Goal: Communication & Community: Answer question/provide support

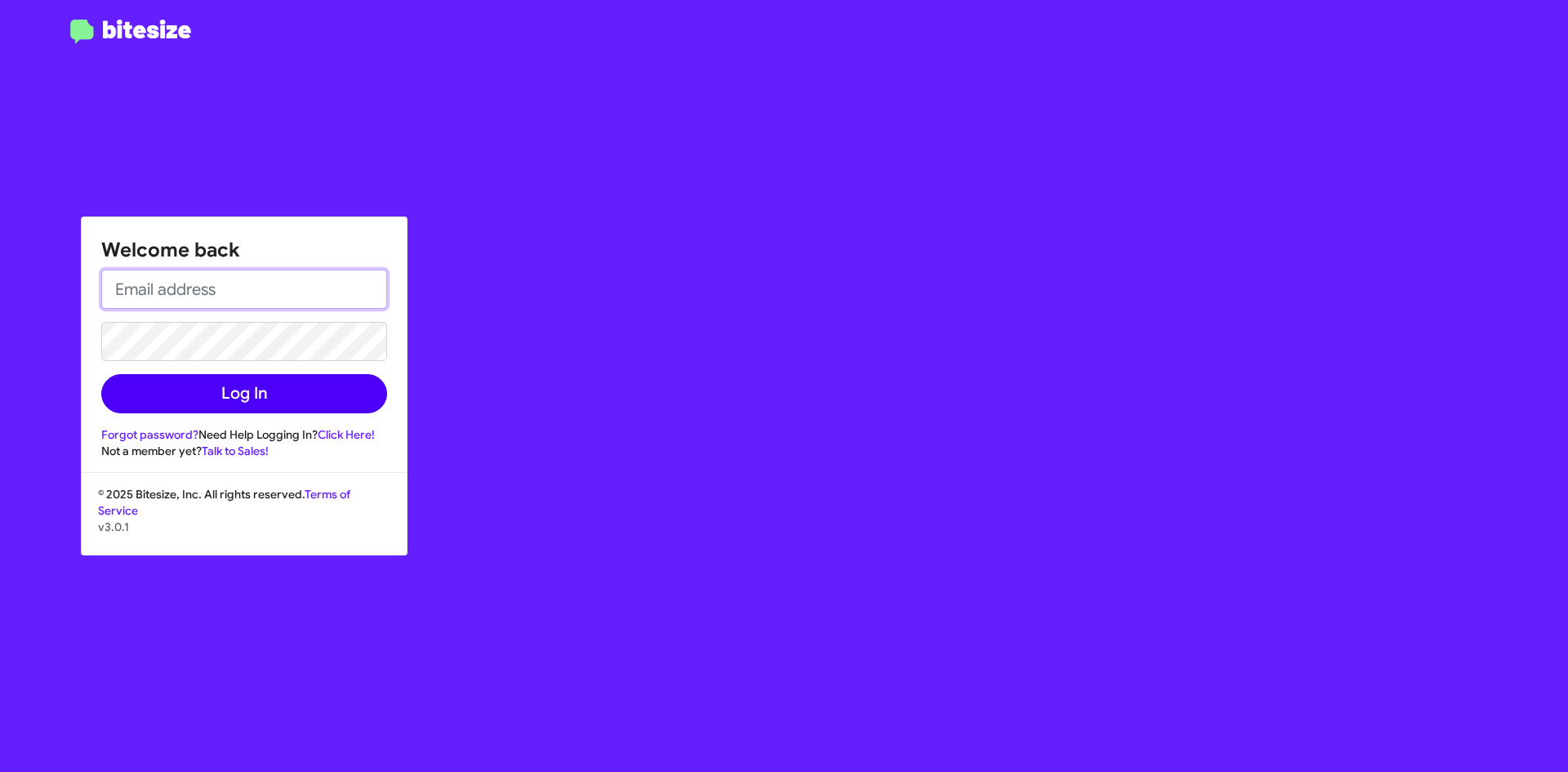
type input "[EMAIL_ADDRESS][DOMAIN_NAME]"
click at [251, 396] on button "Log In" at bounding box center [244, 393] width 286 height 39
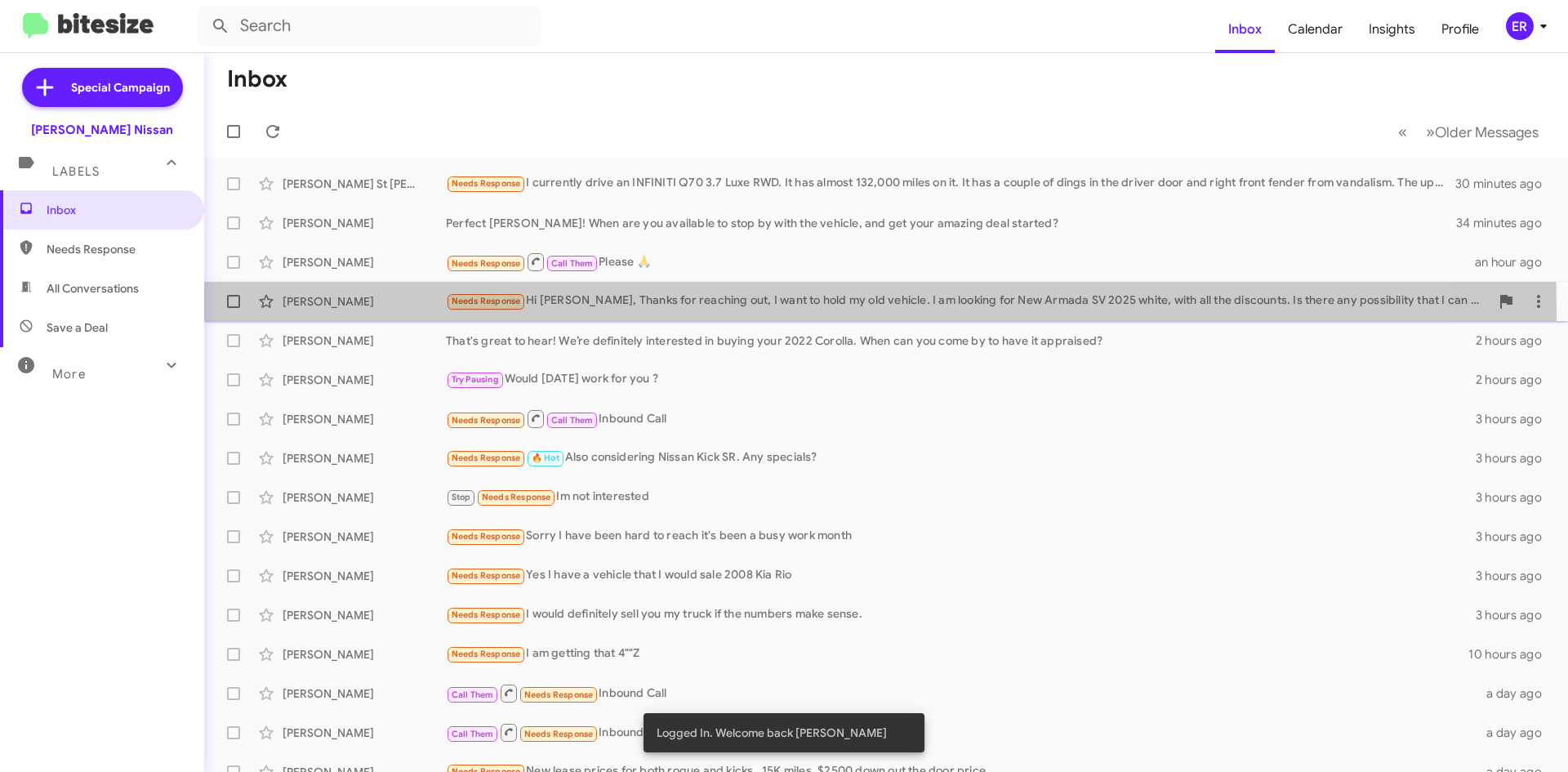
click at [364, 314] on div "[PERSON_NAME] Needs Response Hi [PERSON_NAME], Thanks for reaching out, I want …" at bounding box center [886, 301] width 1338 height 32
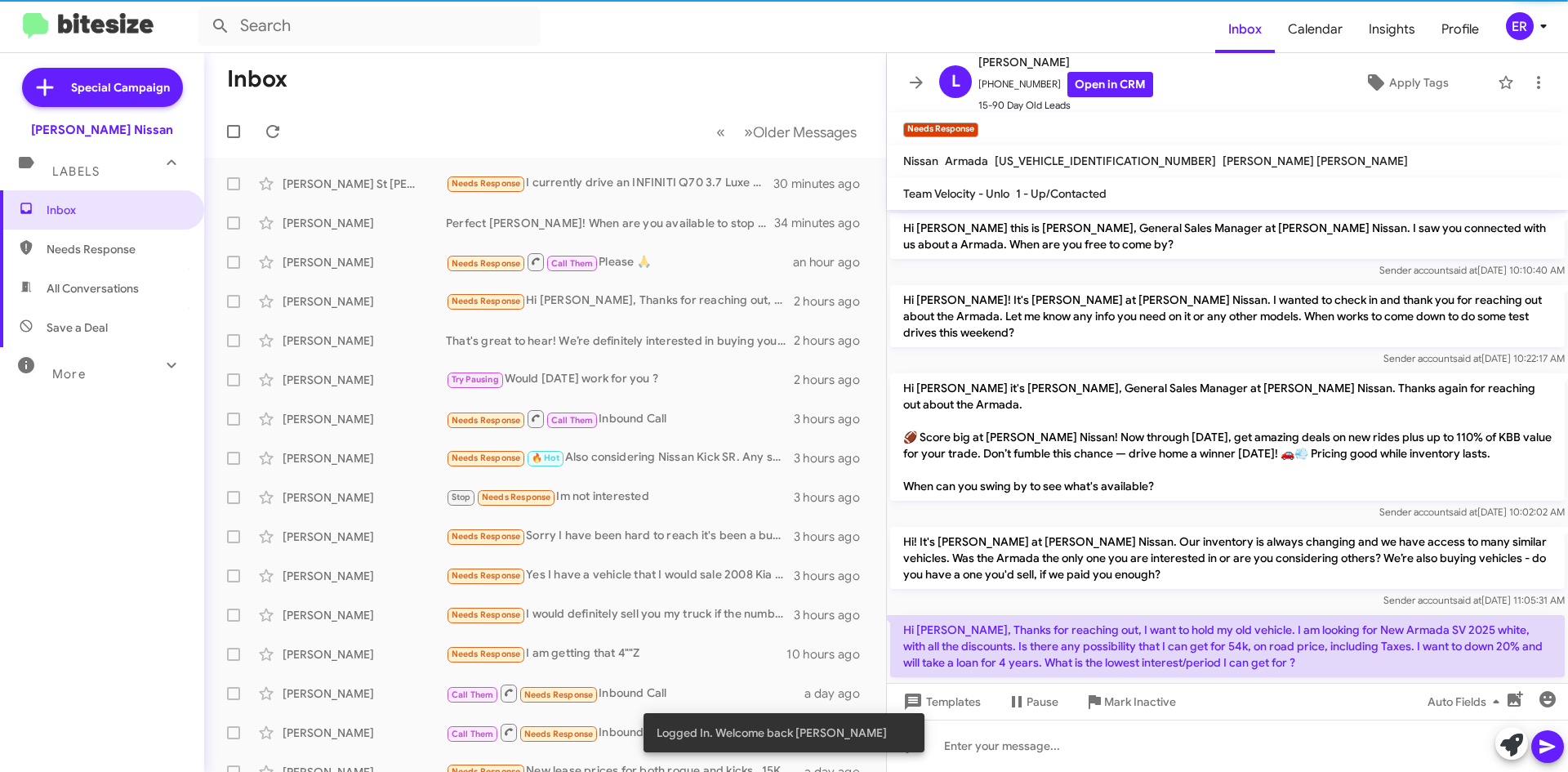
scroll to position [5, 0]
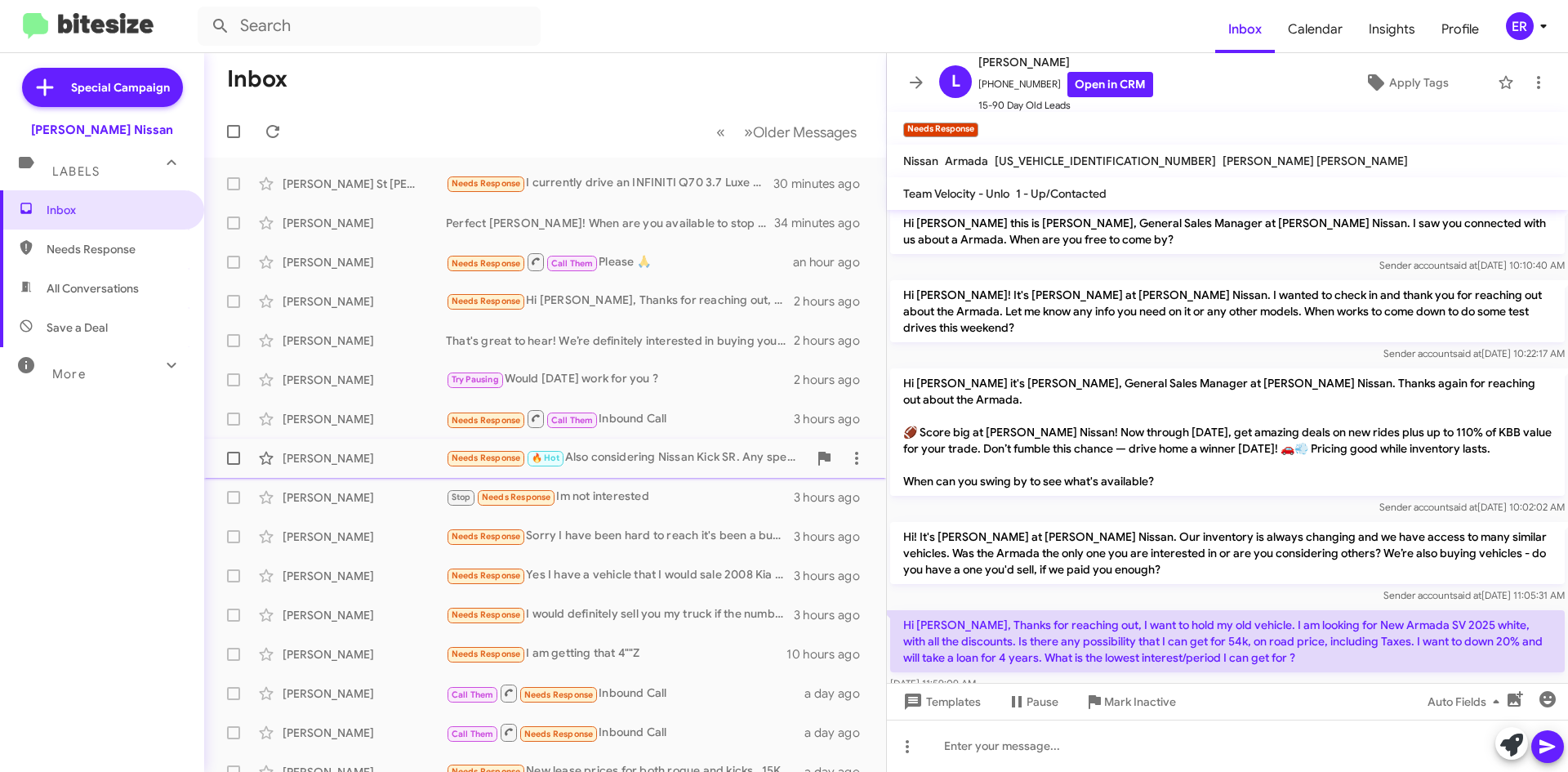
click at [393, 458] on div "[PERSON_NAME]" at bounding box center [364, 458] width 163 height 17
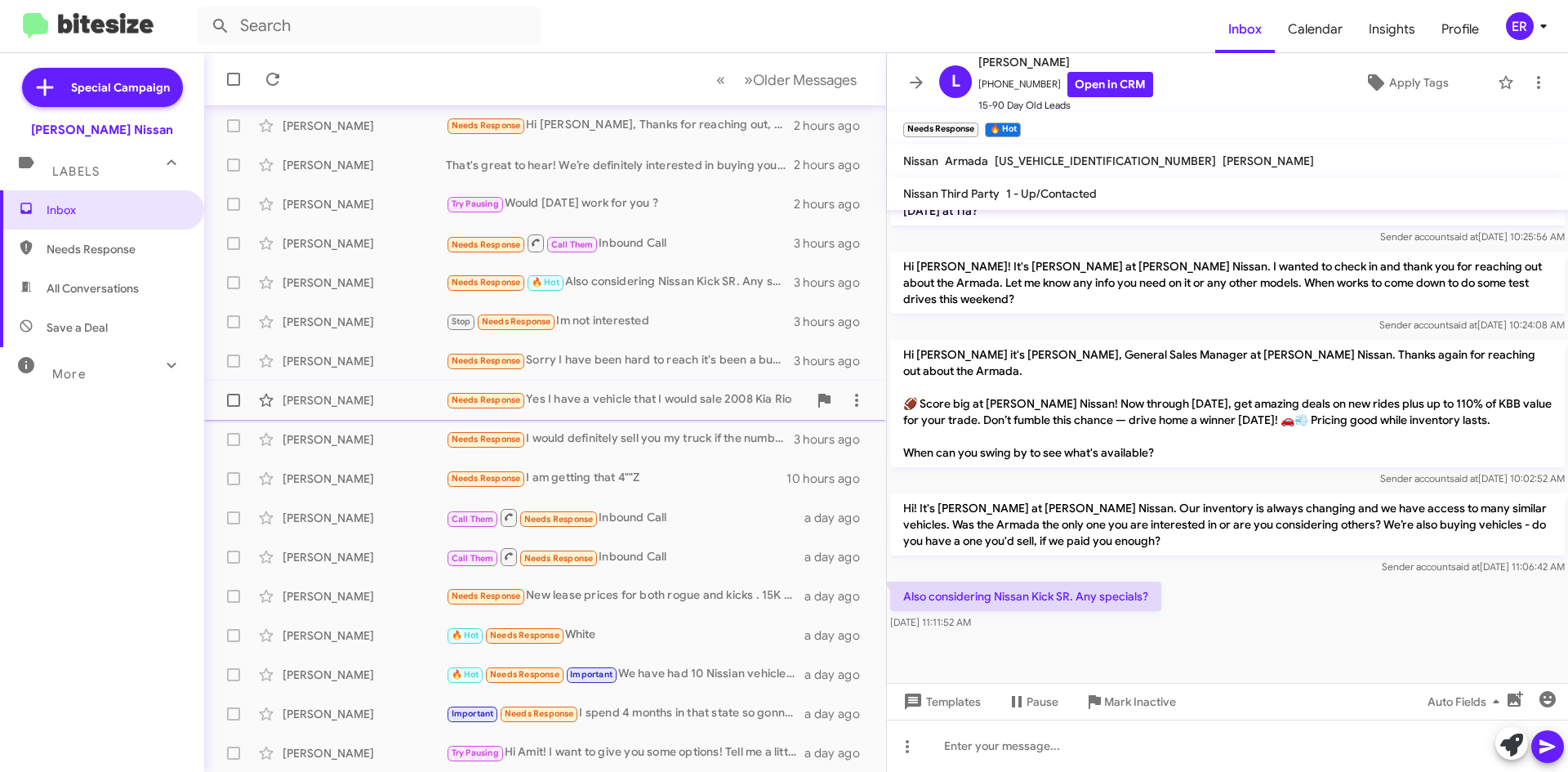
scroll to position [176, 0]
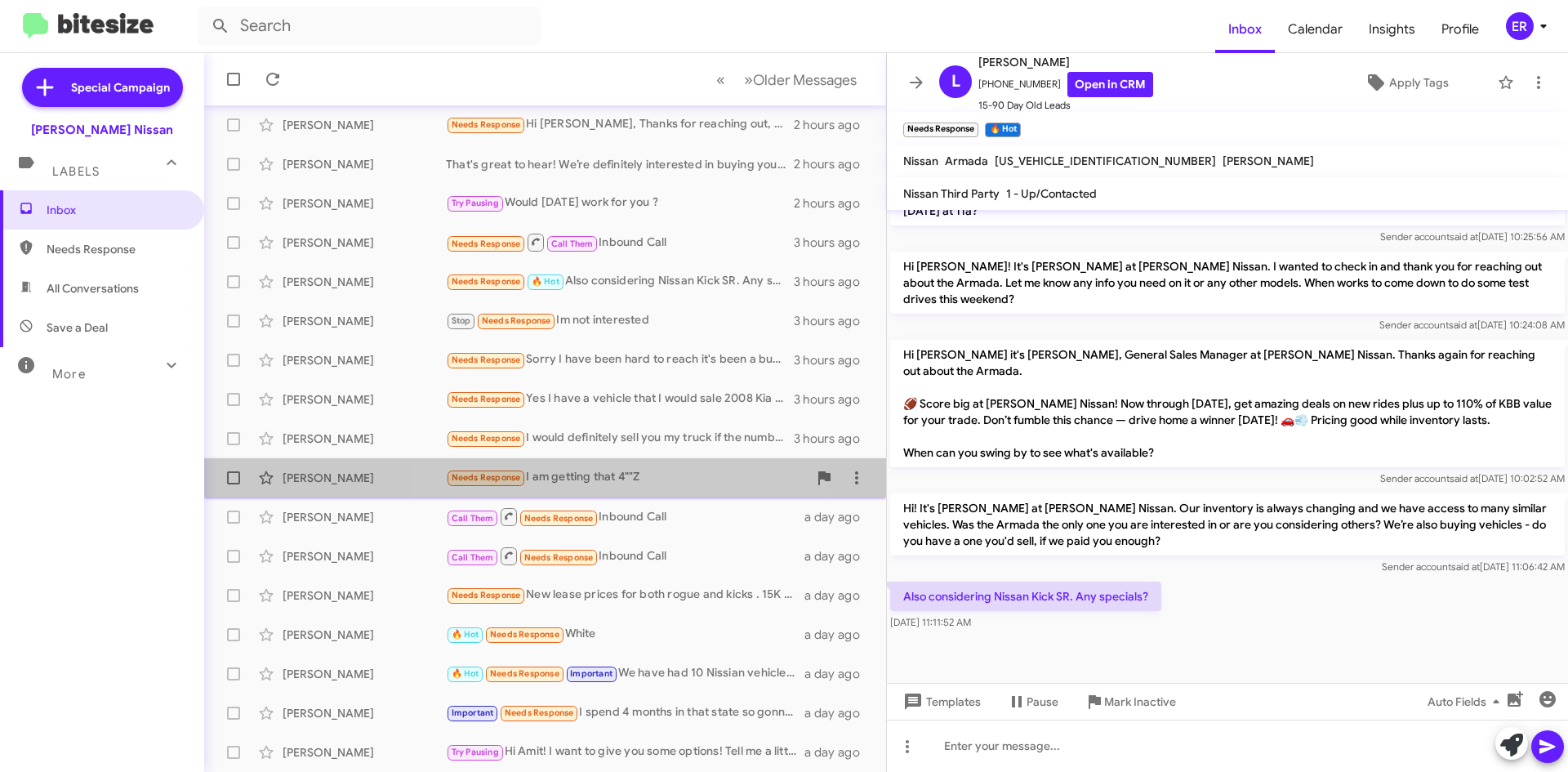
click at [630, 487] on div "Needs Response I am getting that 4""Z" at bounding box center [626, 477] width 362 height 18
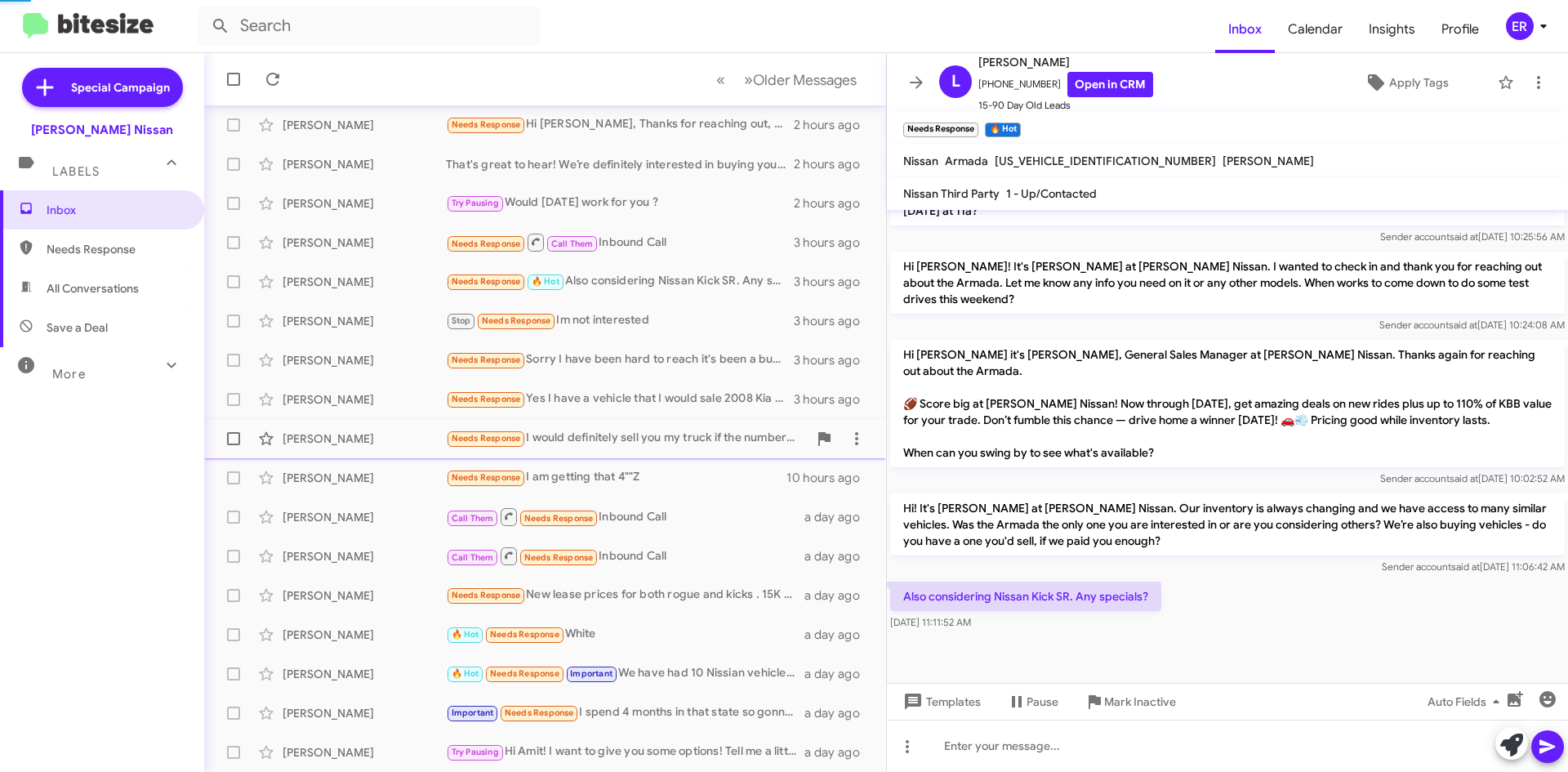
click at [646, 435] on div "Needs Response I would definitely sell you my truck if the numbers make sense." at bounding box center [626, 438] width 362 height 18
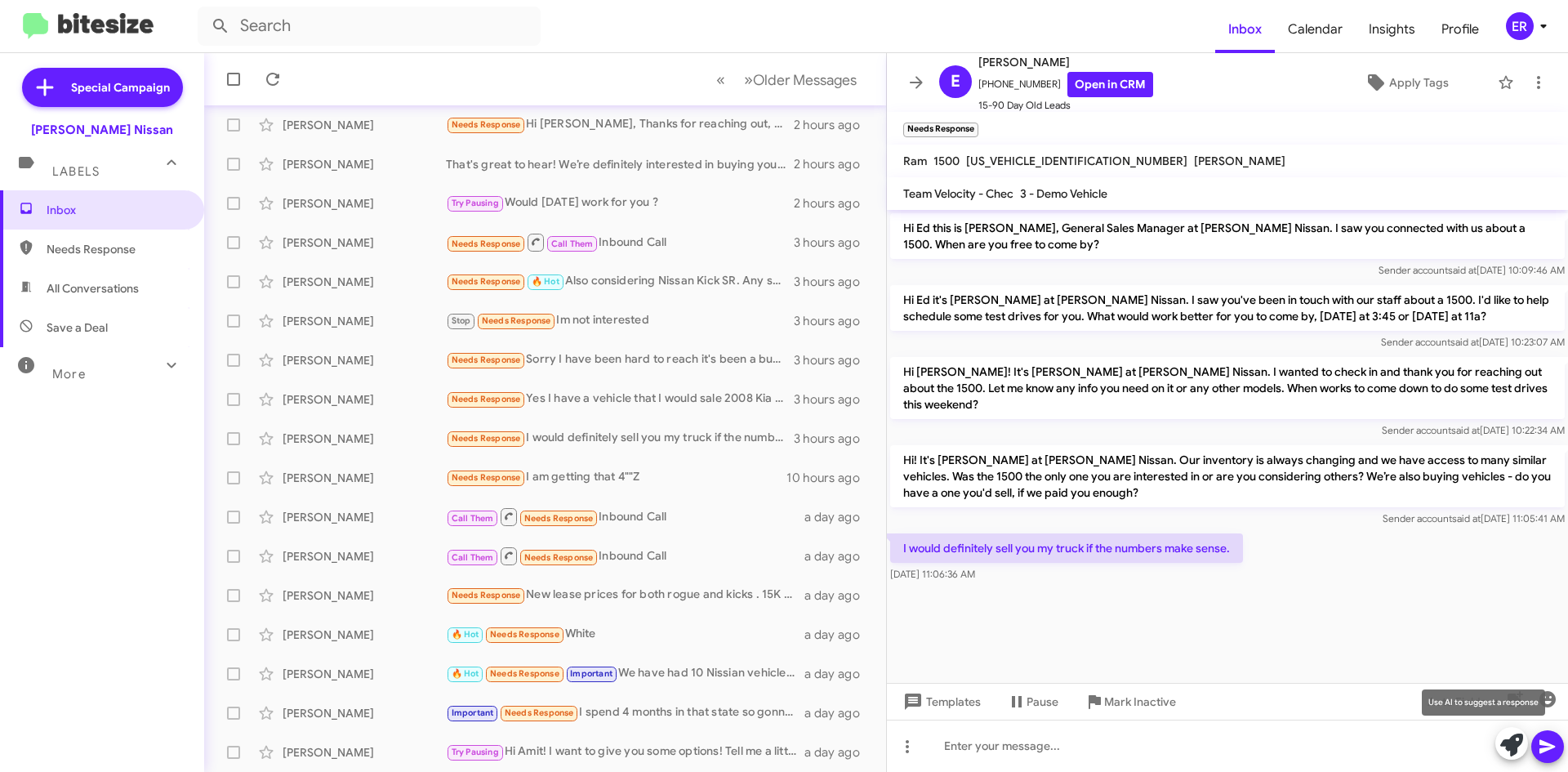
click at [1525, 743] on button at bounding box center [1511, 743] width 32 height 32
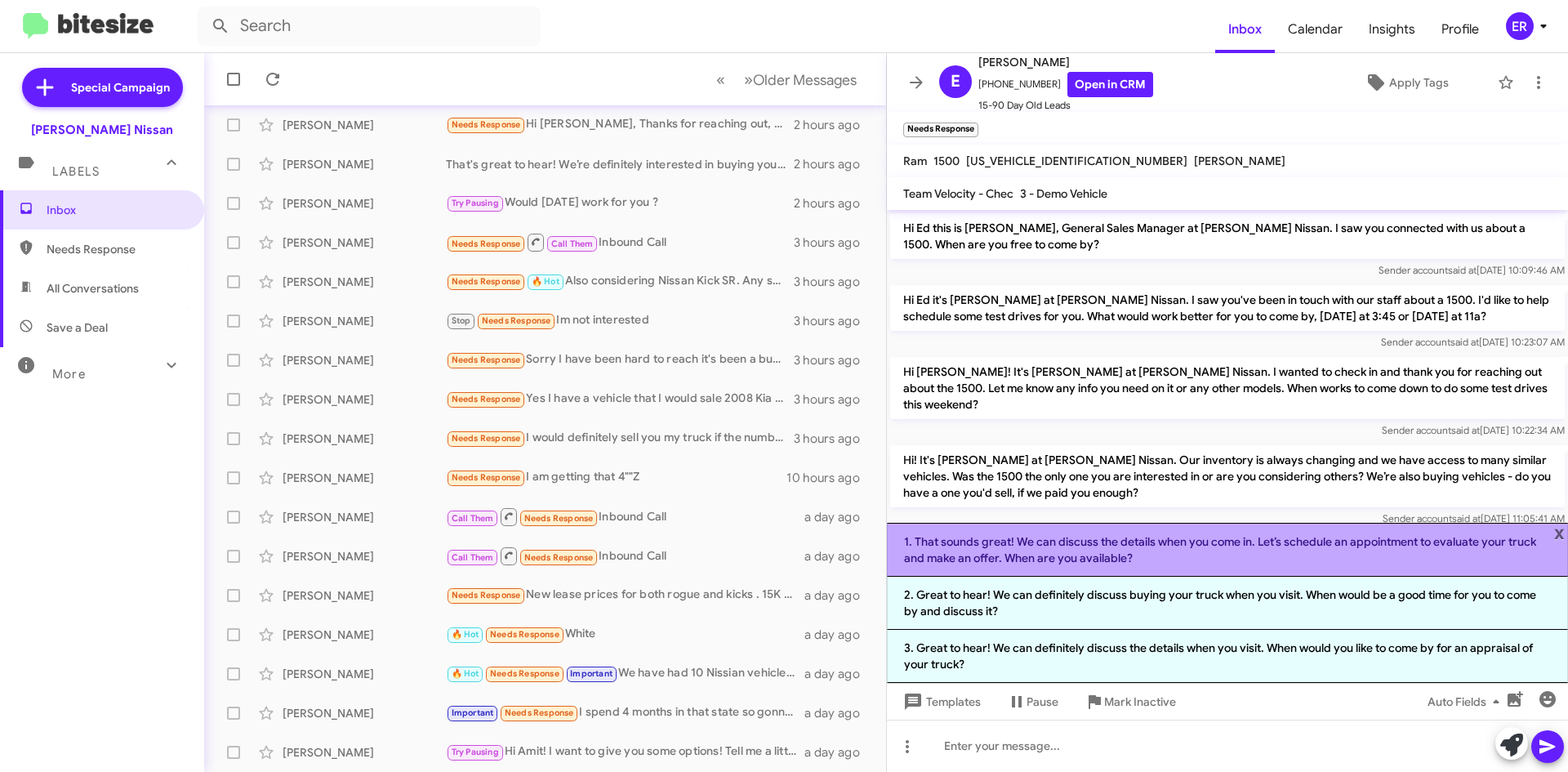
click at [1172, 562] on li "1. That sounds great! We can discuss the details when you come in. Let’s schedu…" at bounding box center [1228, 550] width 682 height 54
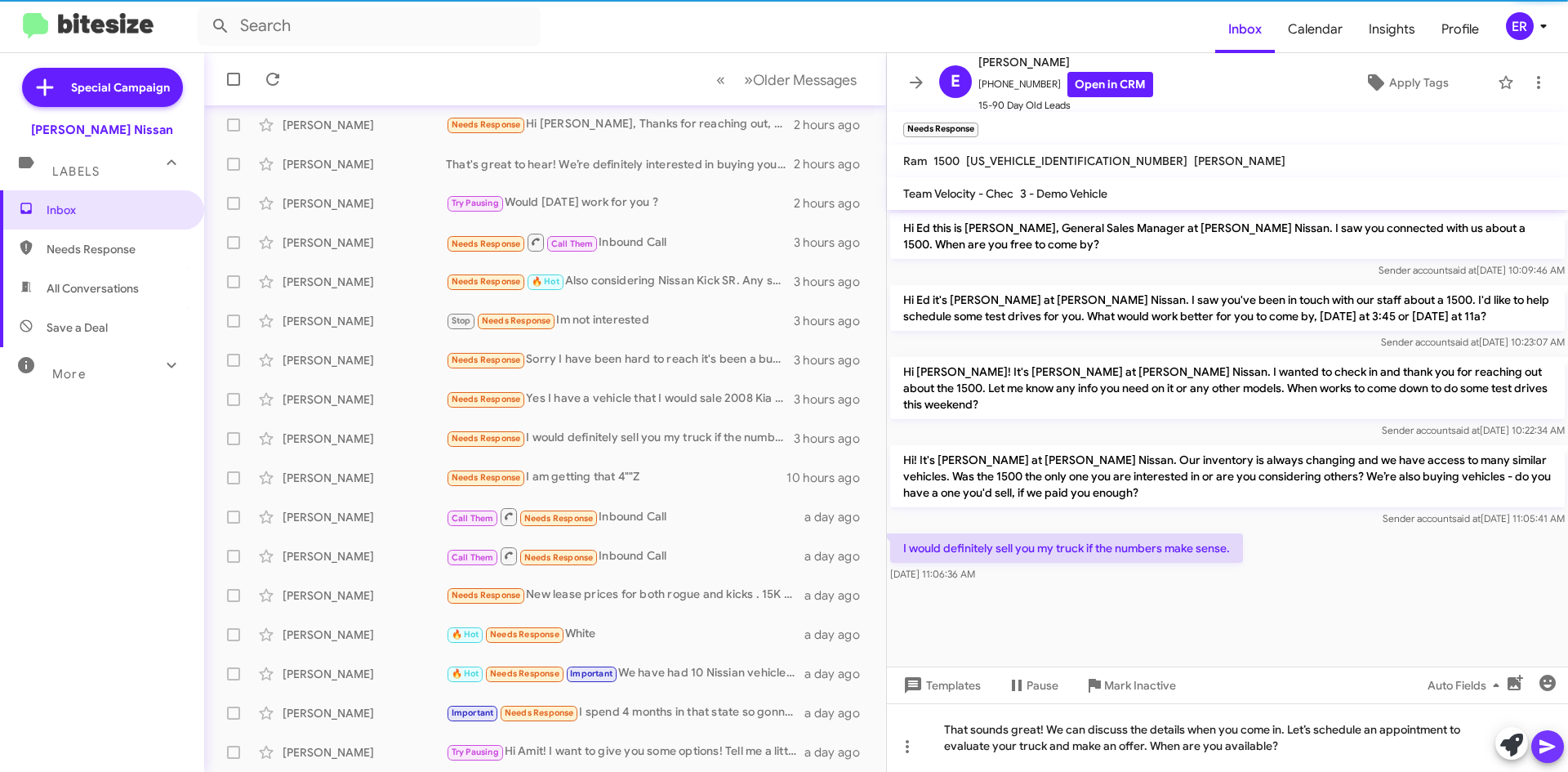
click at [1542, 742] on icon at bounding box center [1548, 747] width 16 height 14
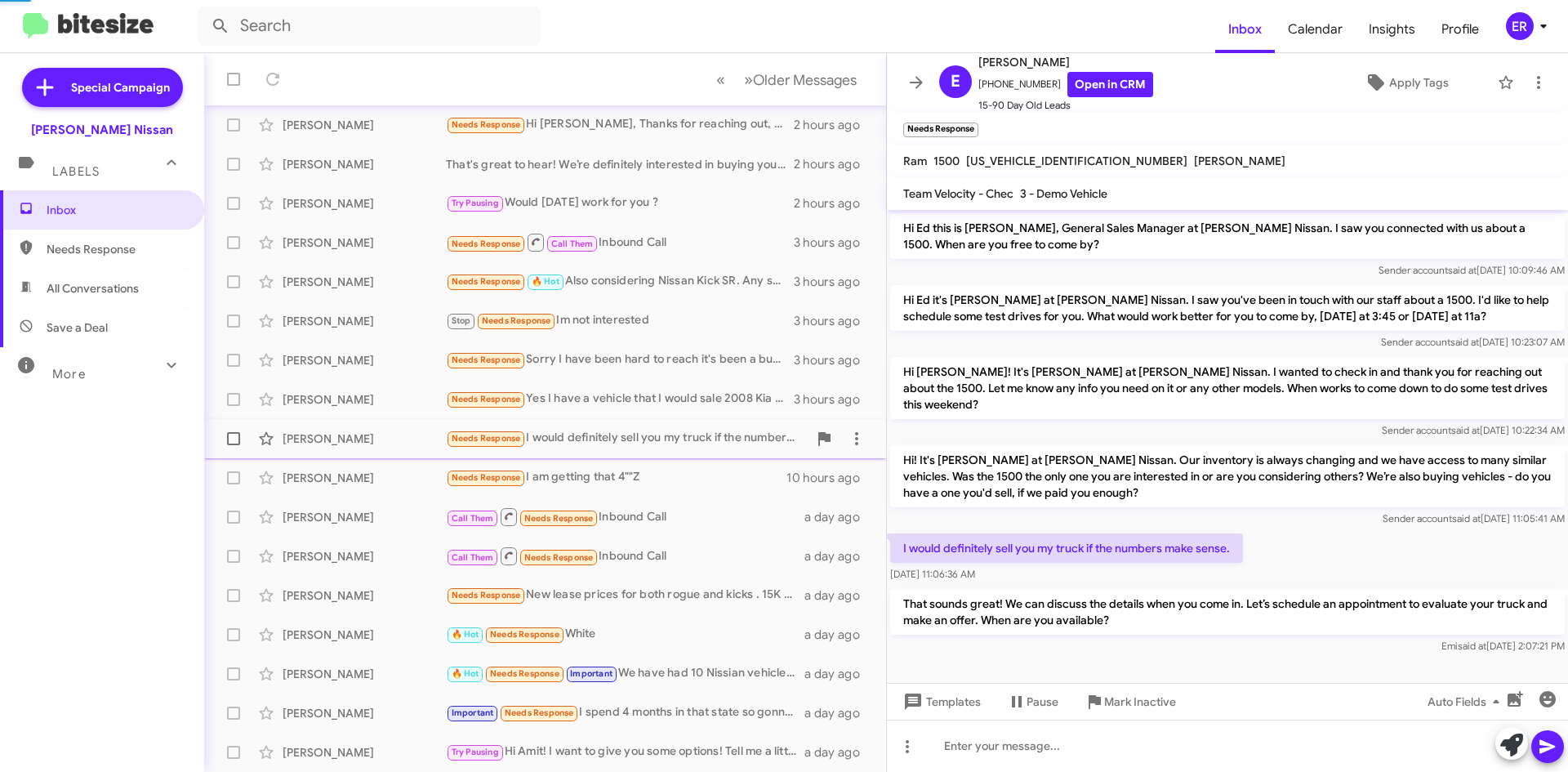
click at [657, 451] on div "[PERSON_NAME] Needs Response I would definitely sell you my truck if the number…" at bounding box center [545, 438] width 656 height 32
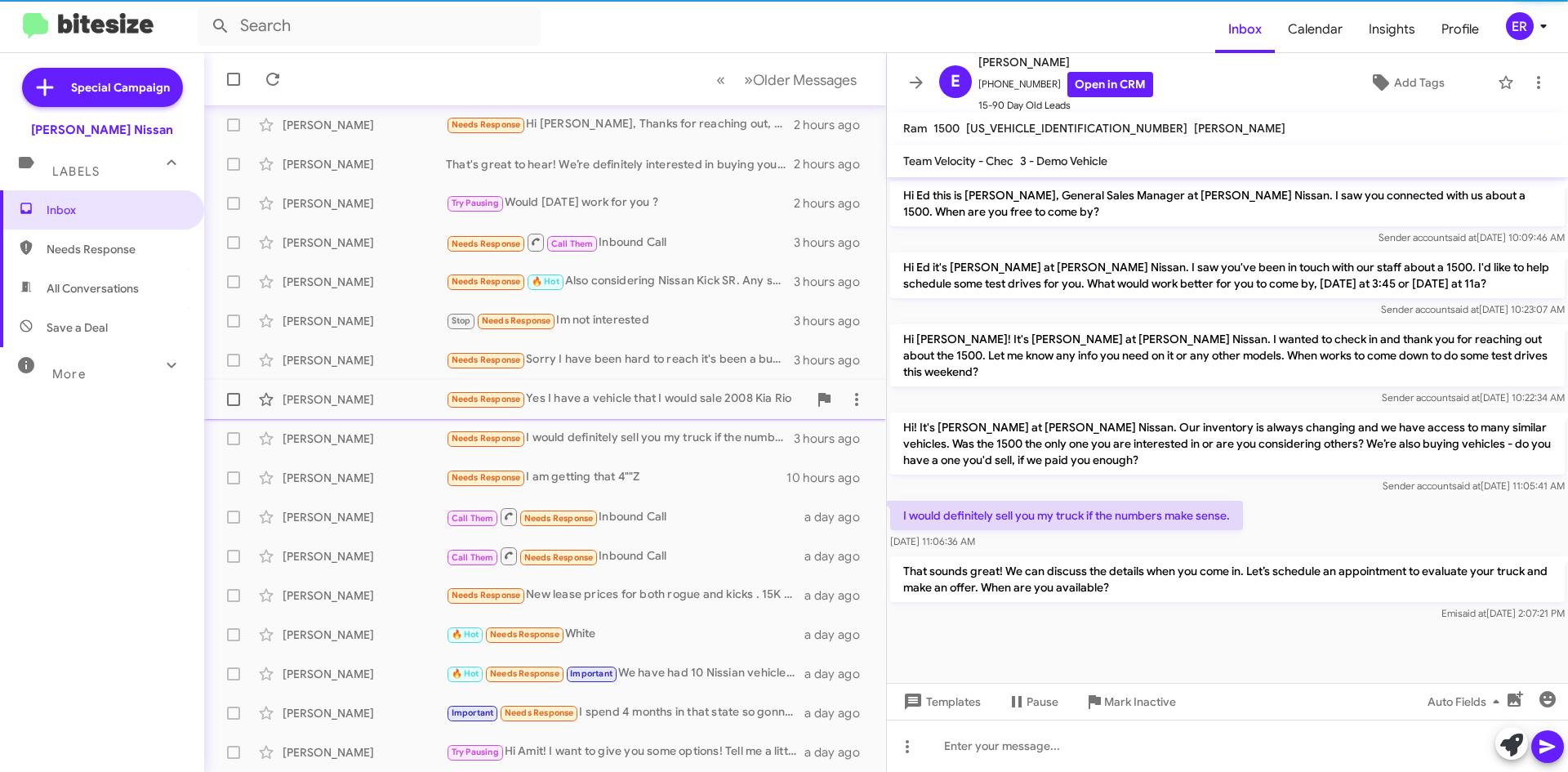
click at [665, 393] on div "Needs Response Yes I have a vehicle that I would sale 2008 [PERSON_NAME]" at bounding box center [626, 399] width 362 height 18
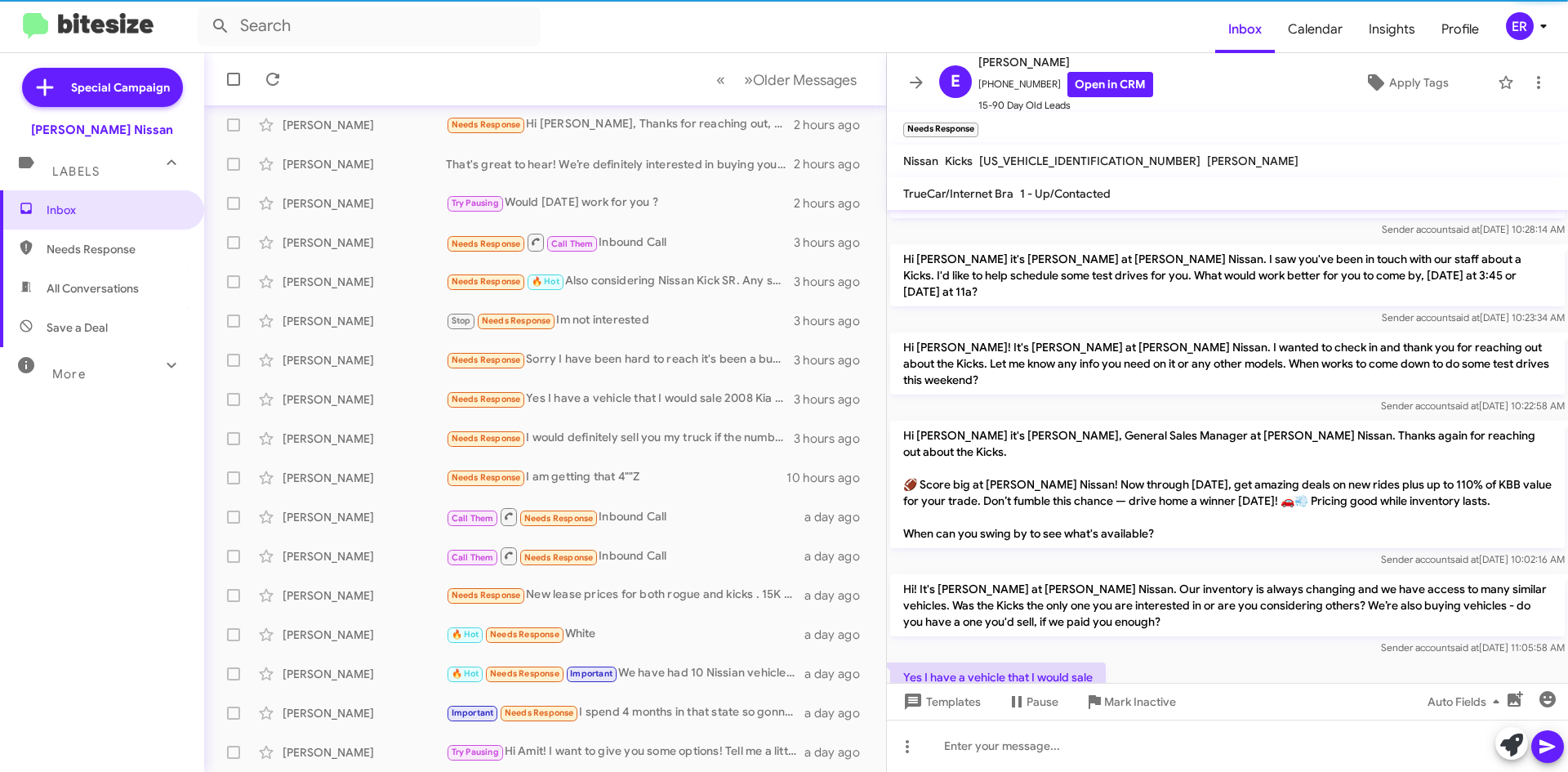
scroll to position [624, 0]
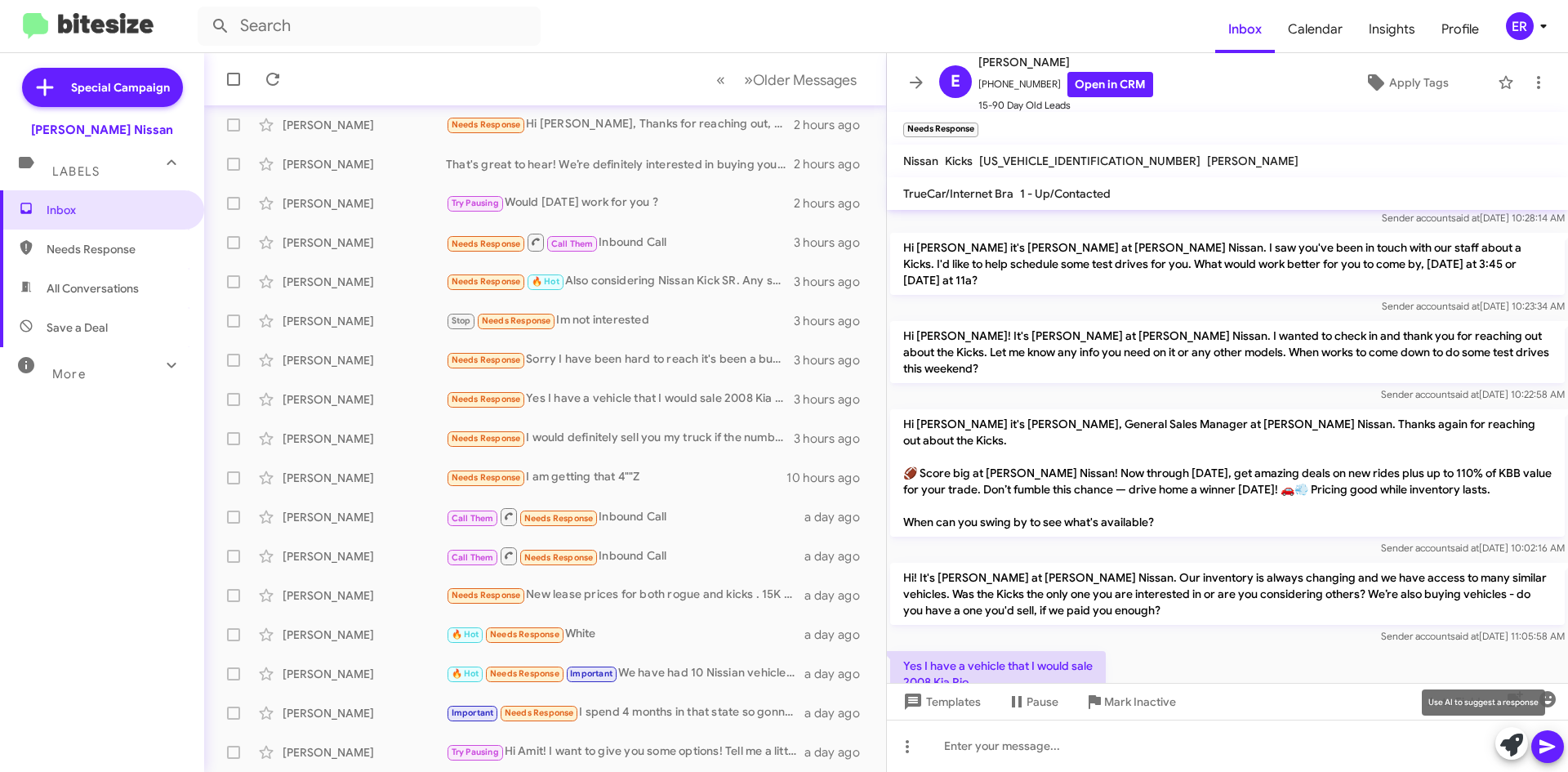
click at [1516, 754] on icon at bounding box center [1512, 745] width 23 height 23
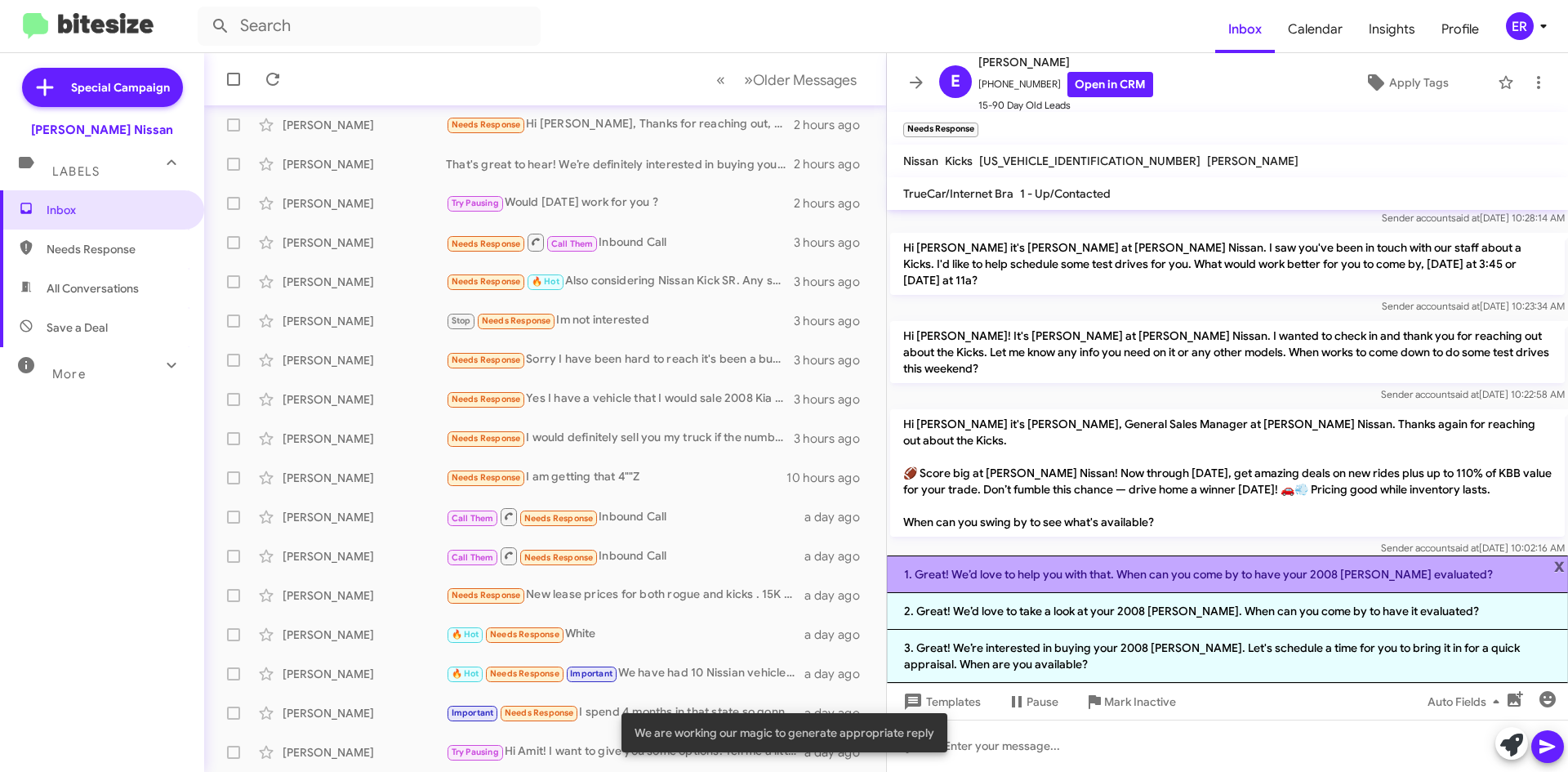
click at [1022, 584] on li "1. Great! We’d love to help you with that. When can you come by to have your 20…" at bounding box center [1228, 574] width 682 height 38
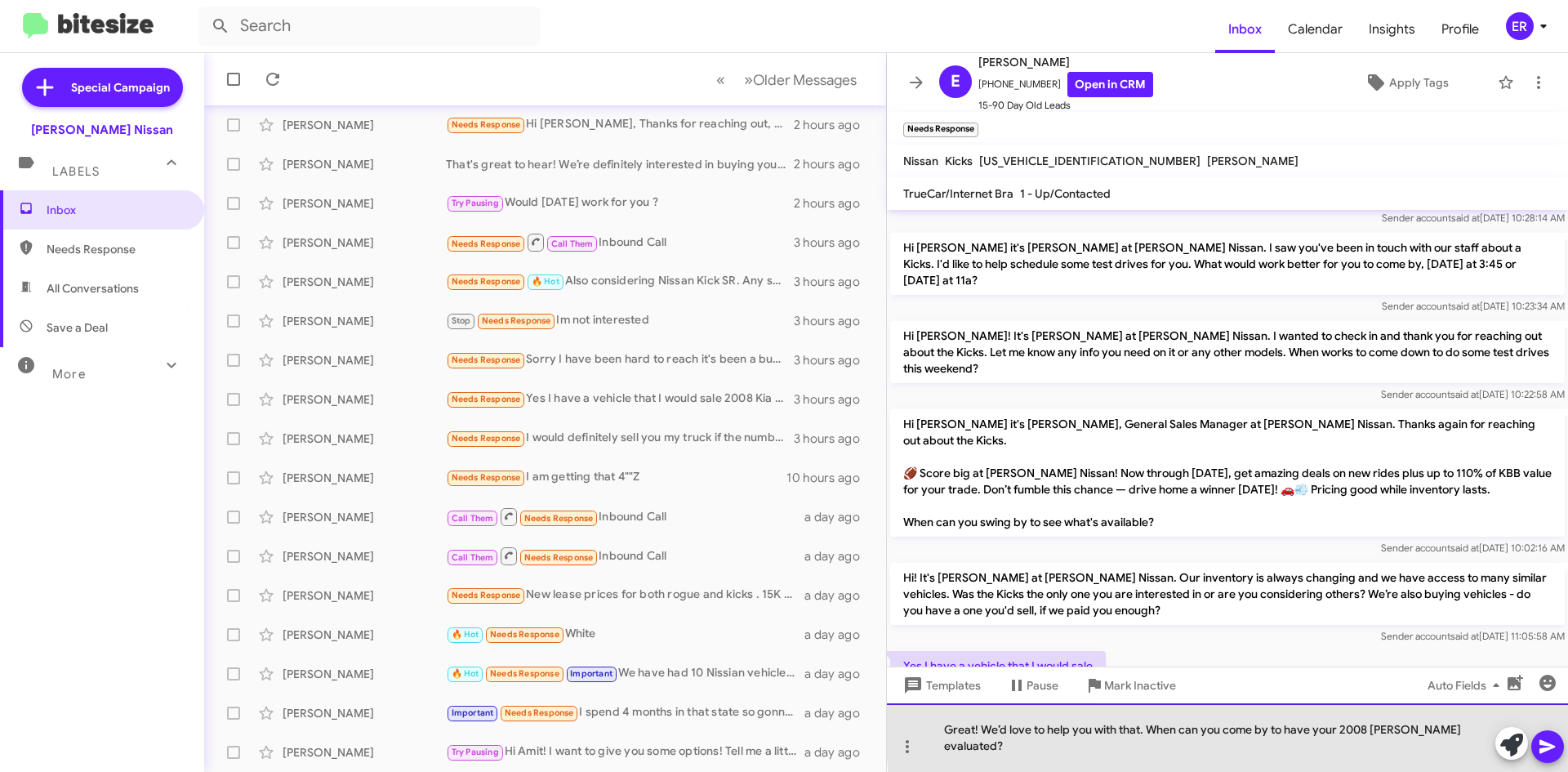
click at [1478, 743] on div "Great! We’d love to help you with that. When can you come by to have your 2008 …" at bounding box center [1228, 738] width 682 height 68
click at [1469, 744] on div "Great! We’d love to help you with that. When can you come by to have your 2008 …" at bounding box center [1228, 738] width 682 height 68
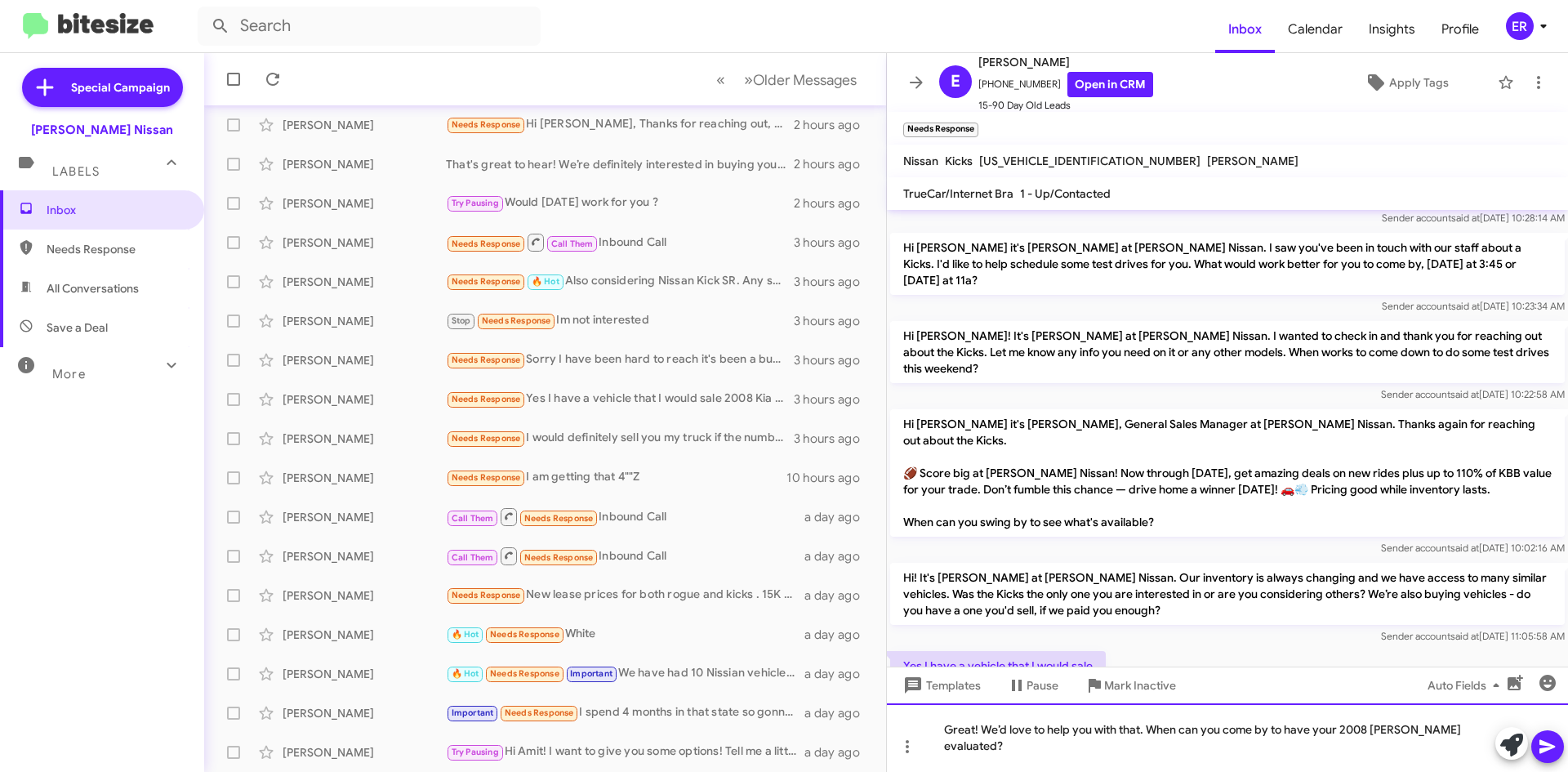
click at [1459, 747] on div "Great! We’d love to help you with that. When can you come by to have your 2008 …" at bounding box center [1228, 738] width 682 height 68
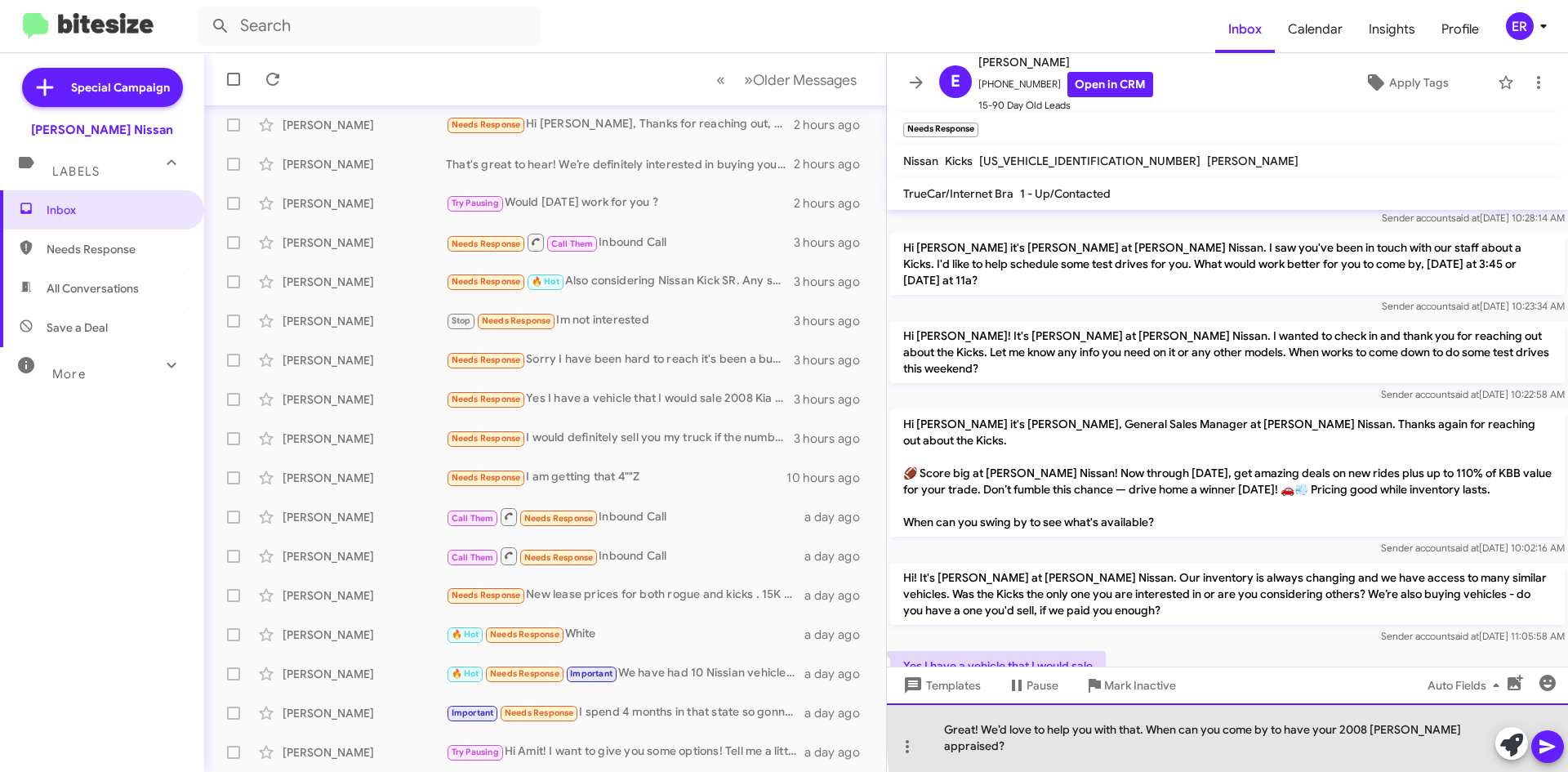
click at [1481, 733] on div "Great! We’d love to help you with that. When can you come by to have your 2008 …" at bounding box center [1228, 738] width 682 height 68
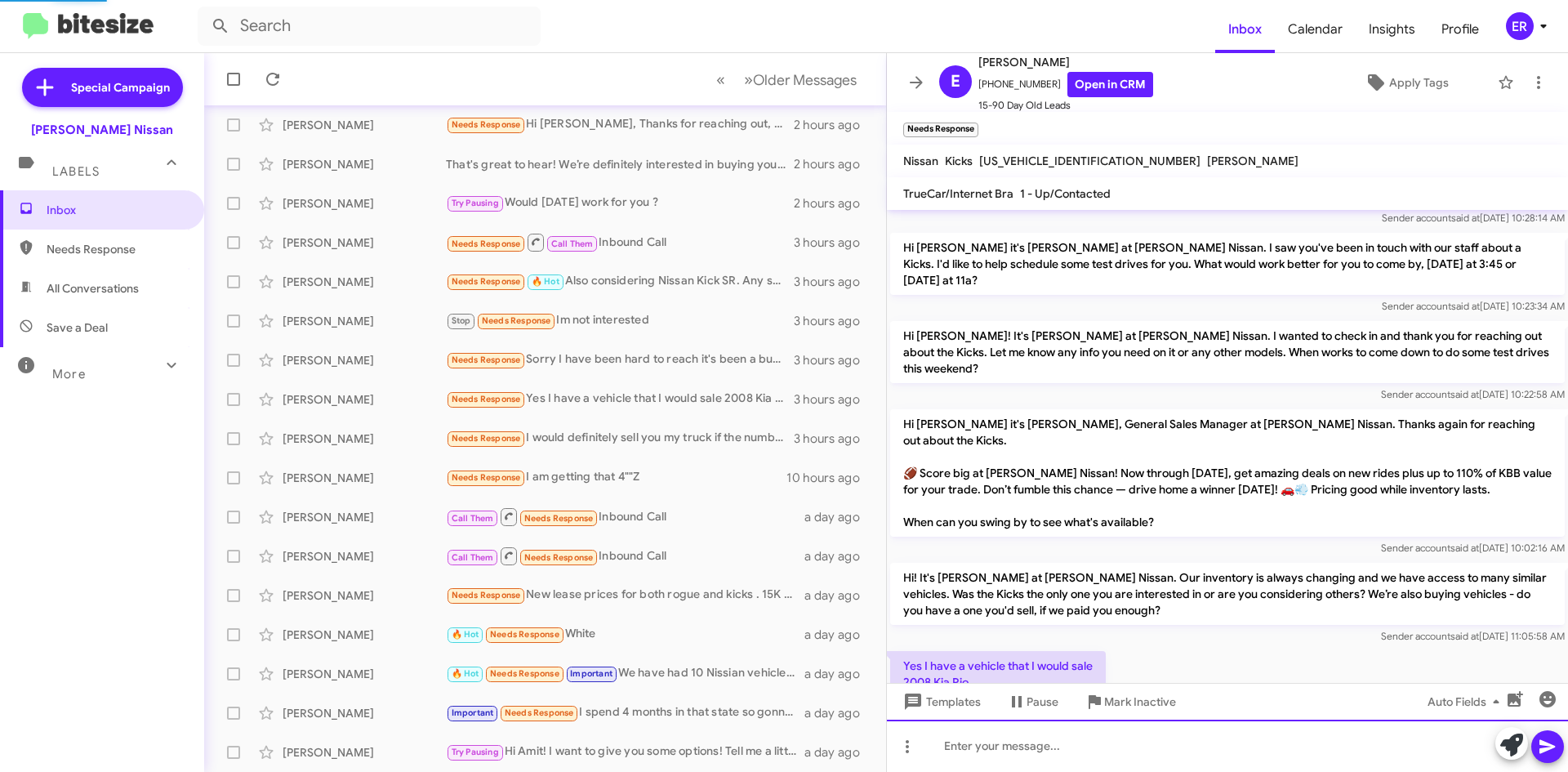
scroll to position [0, 0]
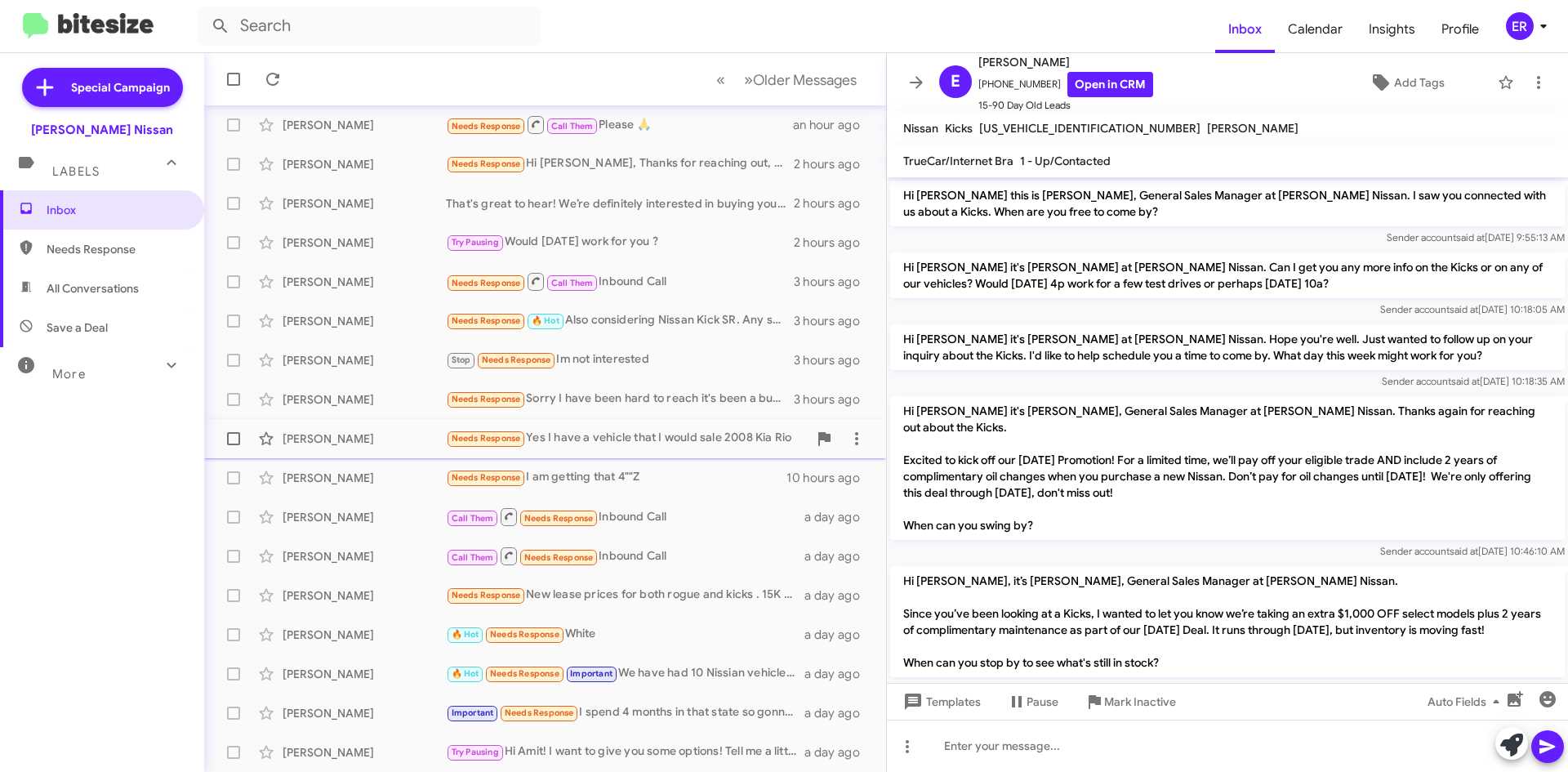
click at [659, 429] on div "Needs Response Yes I have a vehicle that I would sale 2008 [PERSON_NAME]" at bounding box center [626, 438] width 362 height 18
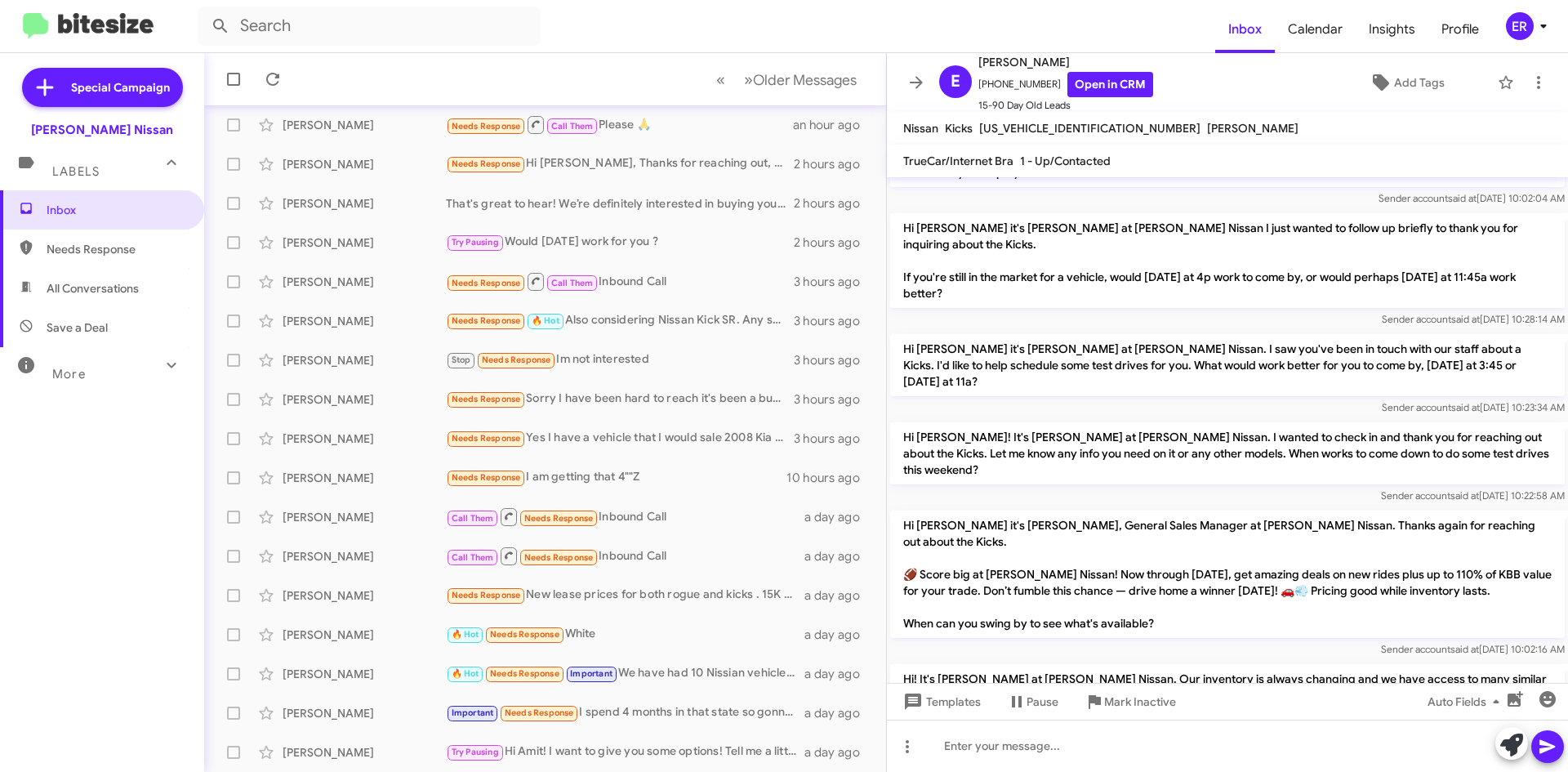
scroll to position [651, 0]
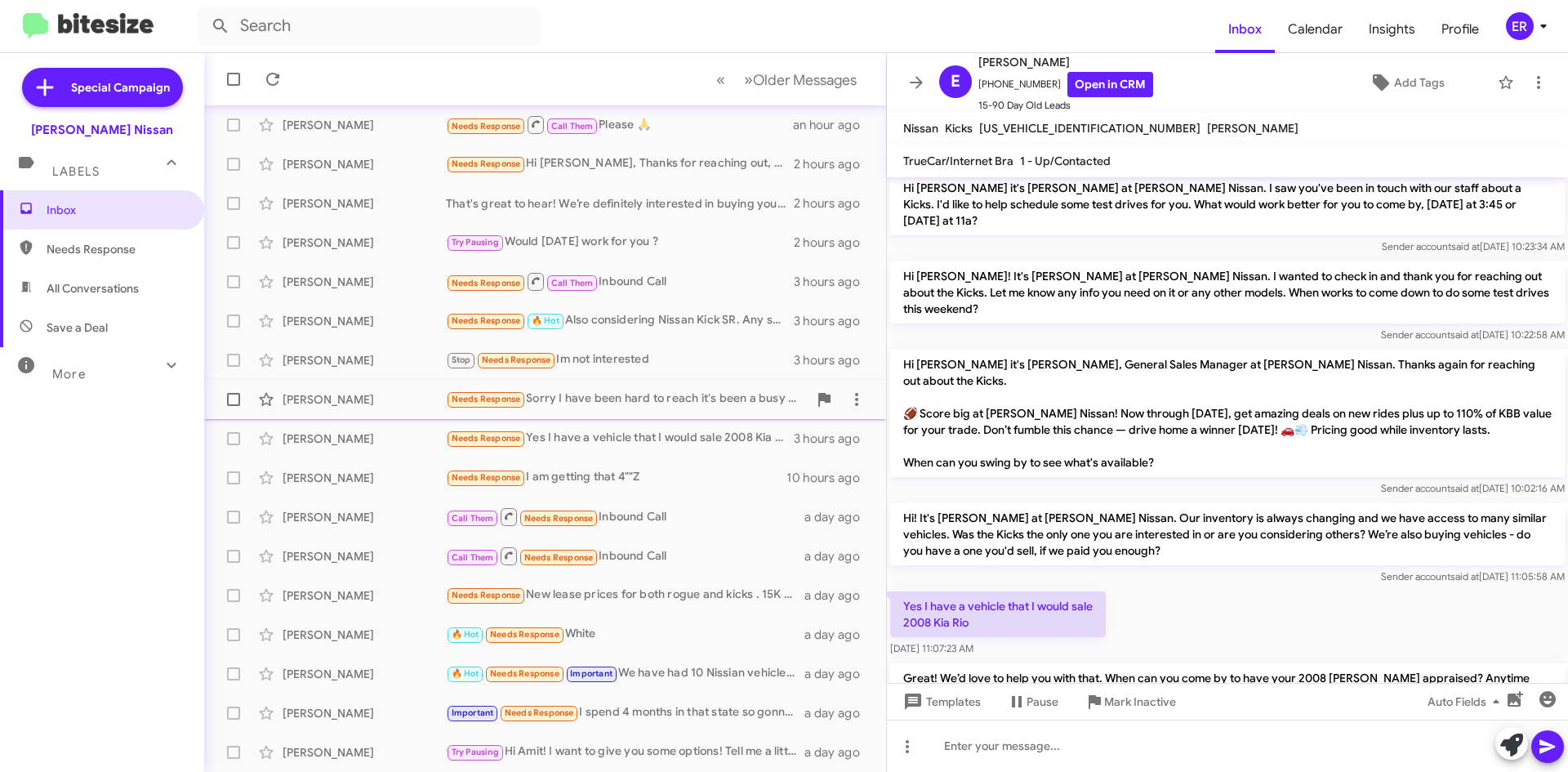
click at [670, 414] on div "[PERSON_NAME] Needs Response Sorry I have been hard to reach it's been a busy w…" at bounding box center [545, 399] width 656 height 32
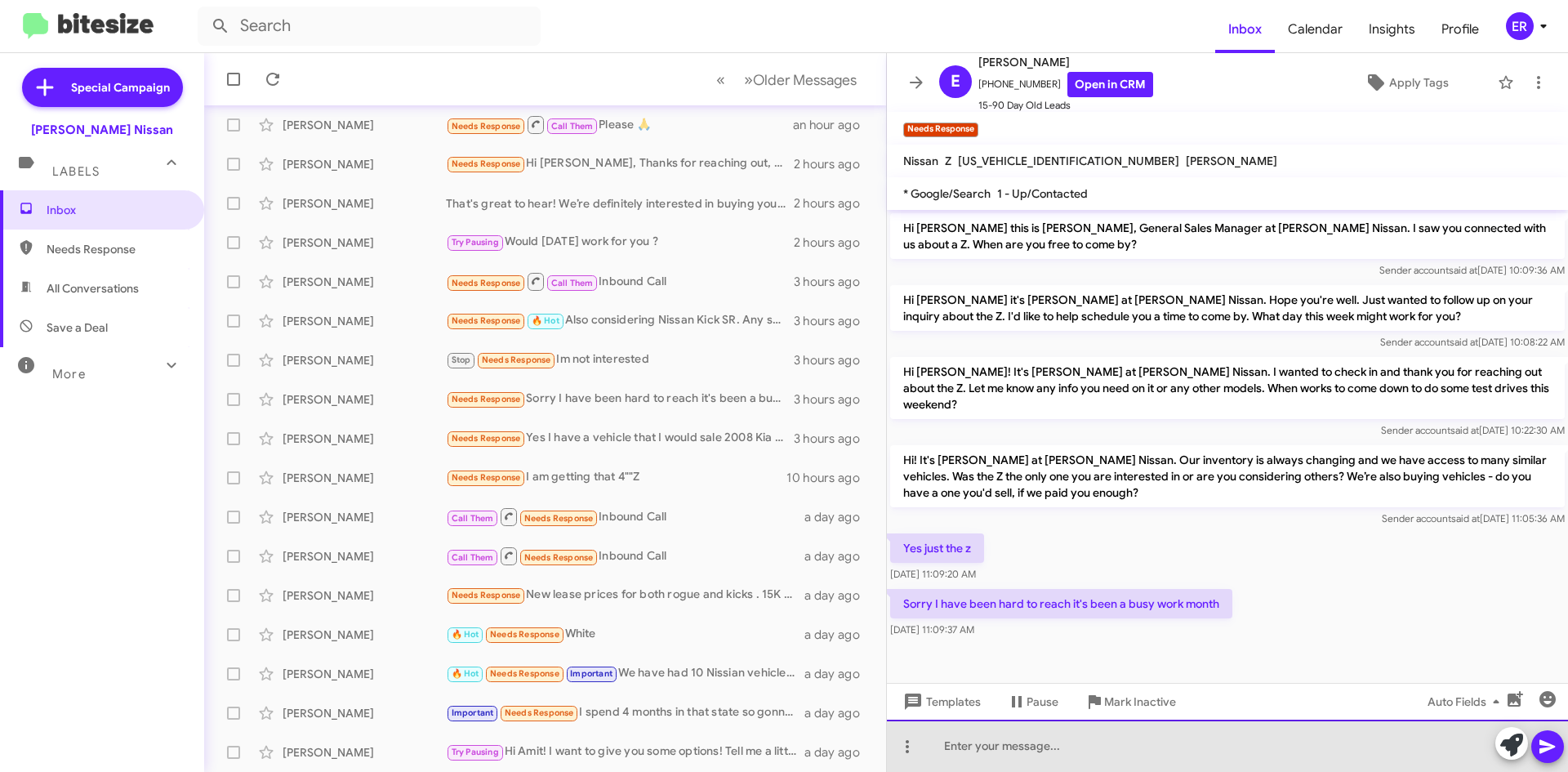
click at [1214, 758] on div at bounding box center [1228, 746] width 682 height 53
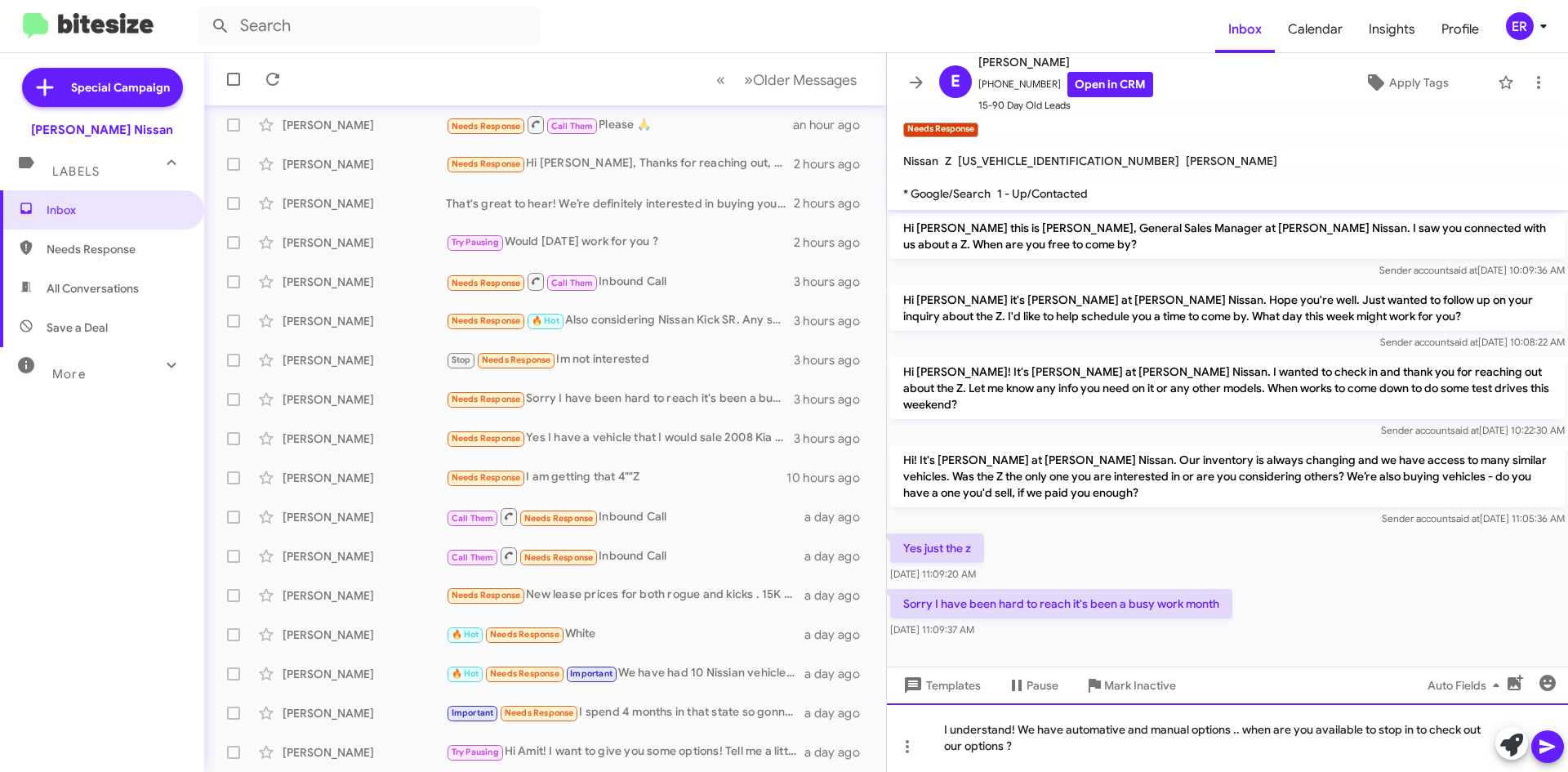
drag, startPoint x: 1112, startPoint y: 734, endPoint x: 1056, endPoint y: 759, distance: 61.3
click at [1056, 761] on div "I understand! We have automative and manual options .. when are you available t…" at bounding box center [1228, 738] width 682 height 68
click at [1127, 730] on div "I understand! We have automative and manual options .. when are you available t…" at bounding box center [1228, 738] width 682 height 68
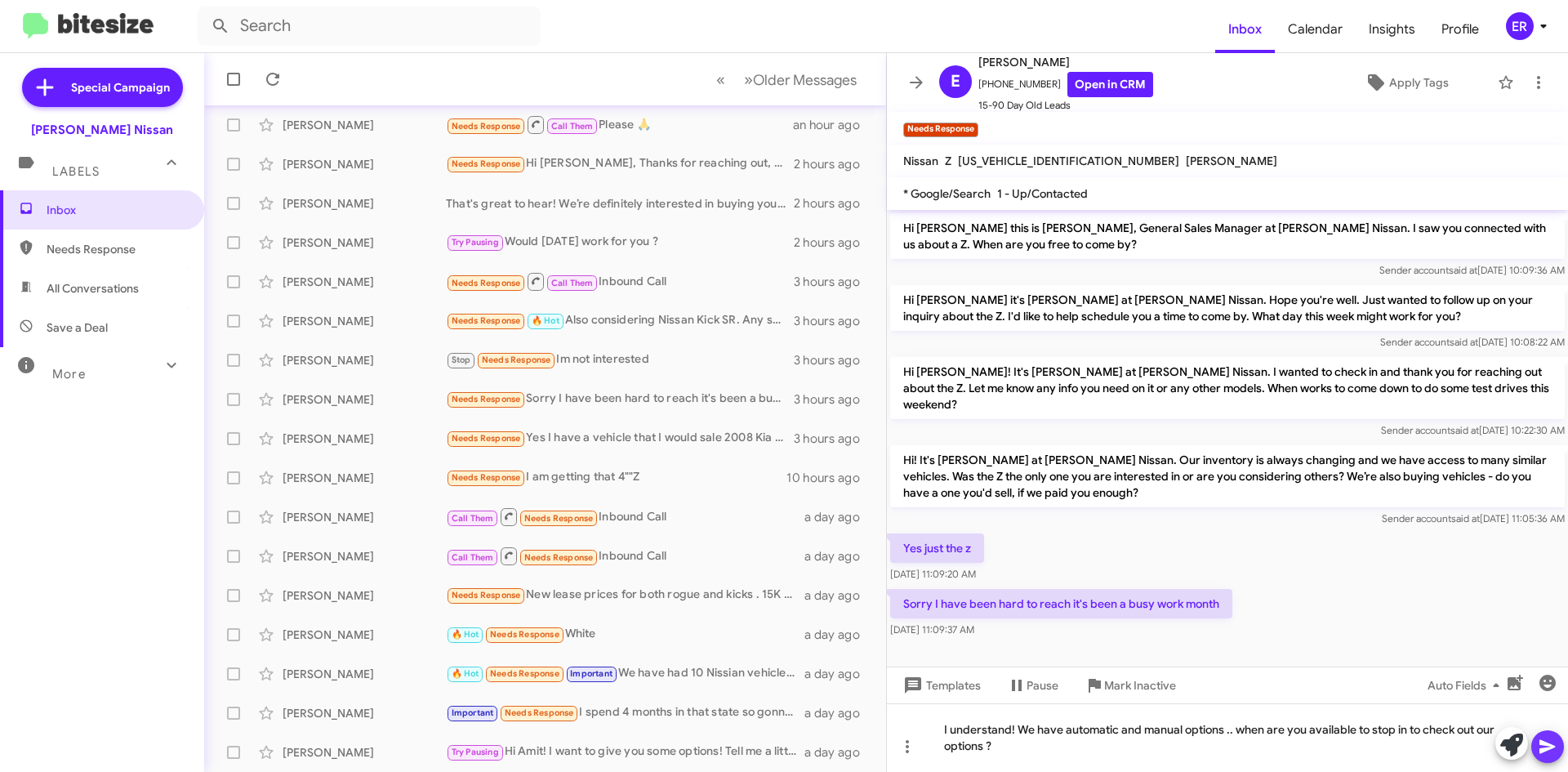
click at [1546, 757] on span at bounding box center [1548, 747] width 19 height 32
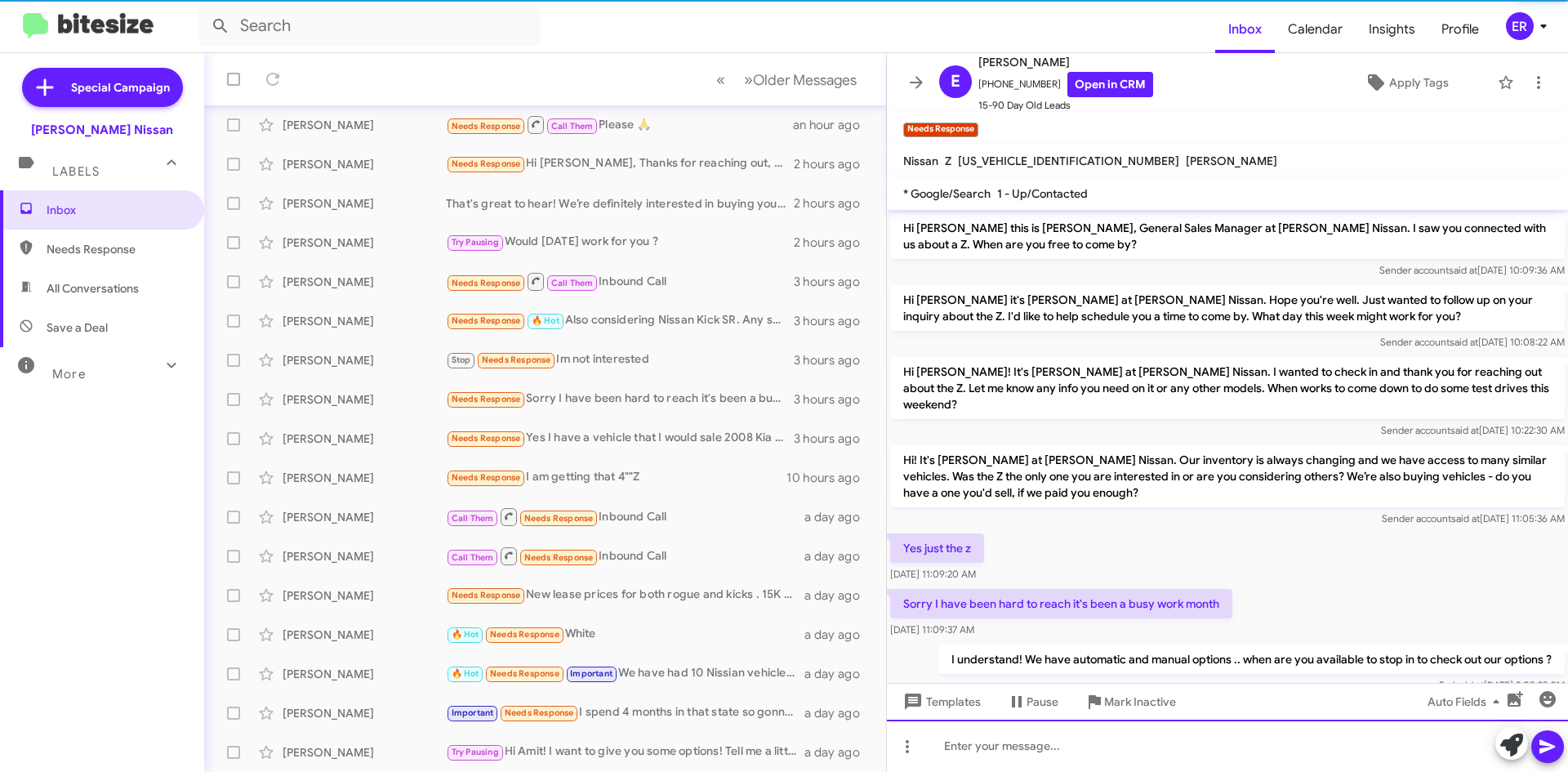
scroll to position [26, 0]
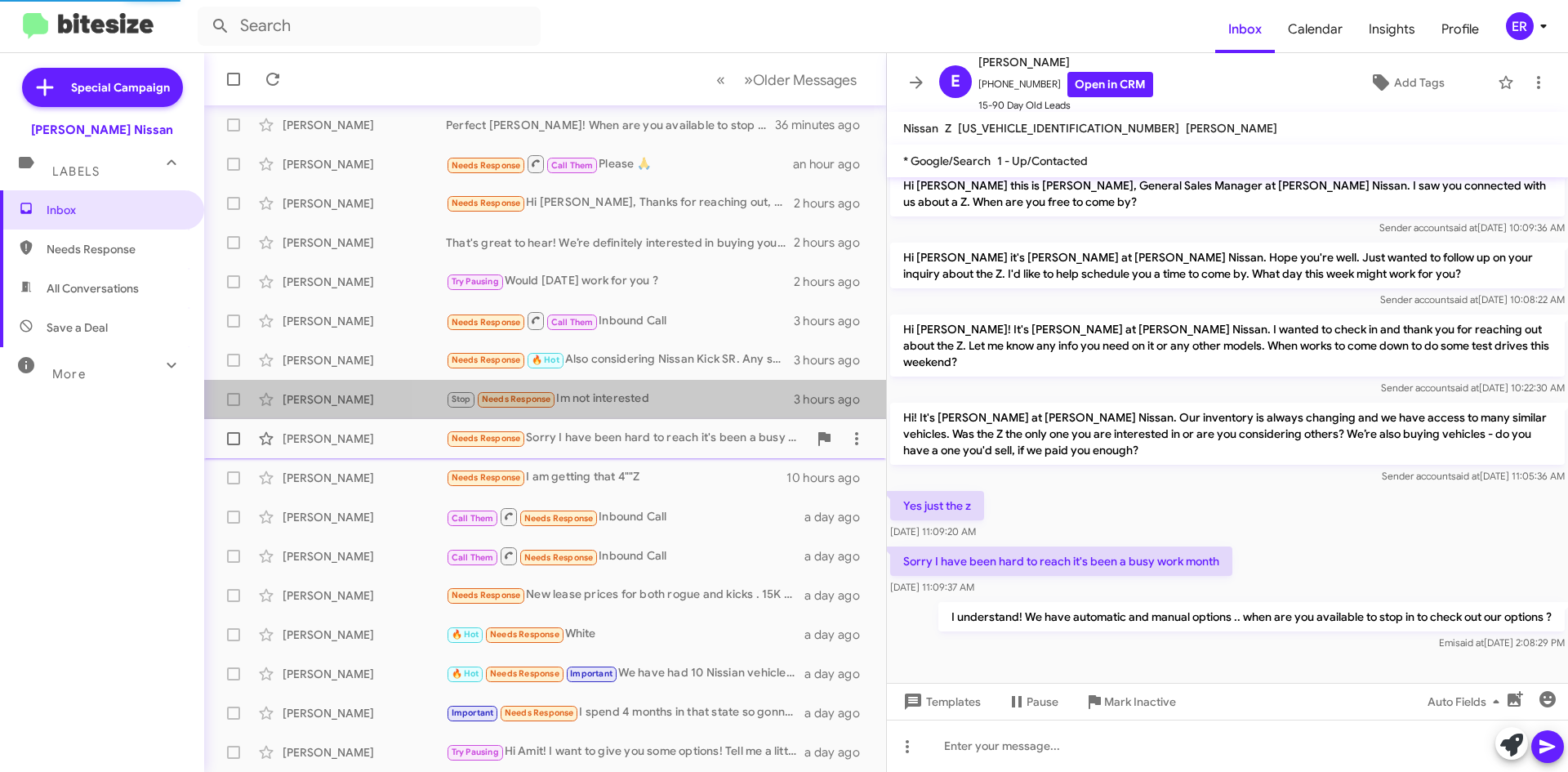
click at [700, 398] on div "Stop Needs Response Im not interested" at bounding box center [619, 399] width 348 height 18
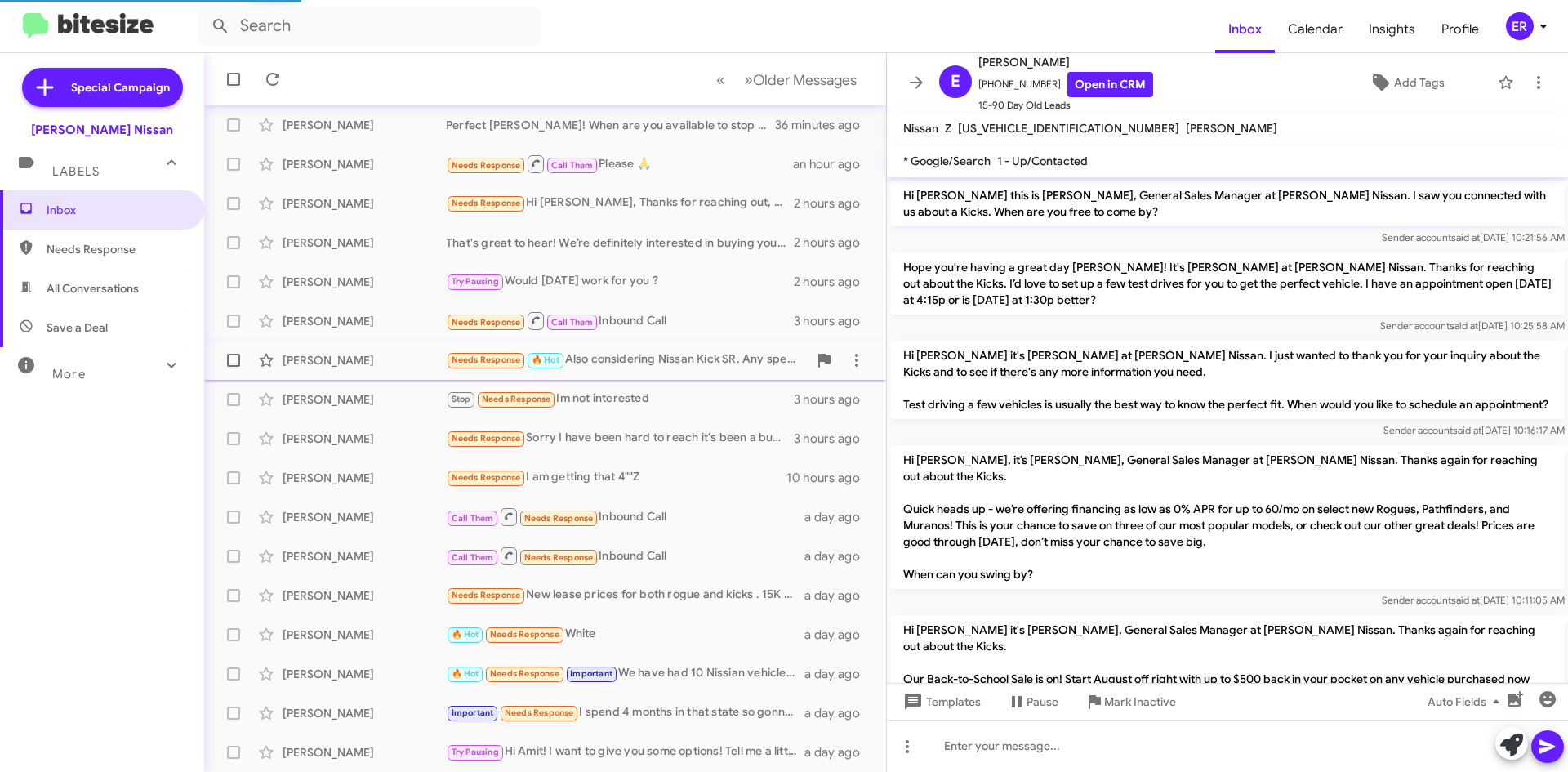
scroll to position [962, 0]
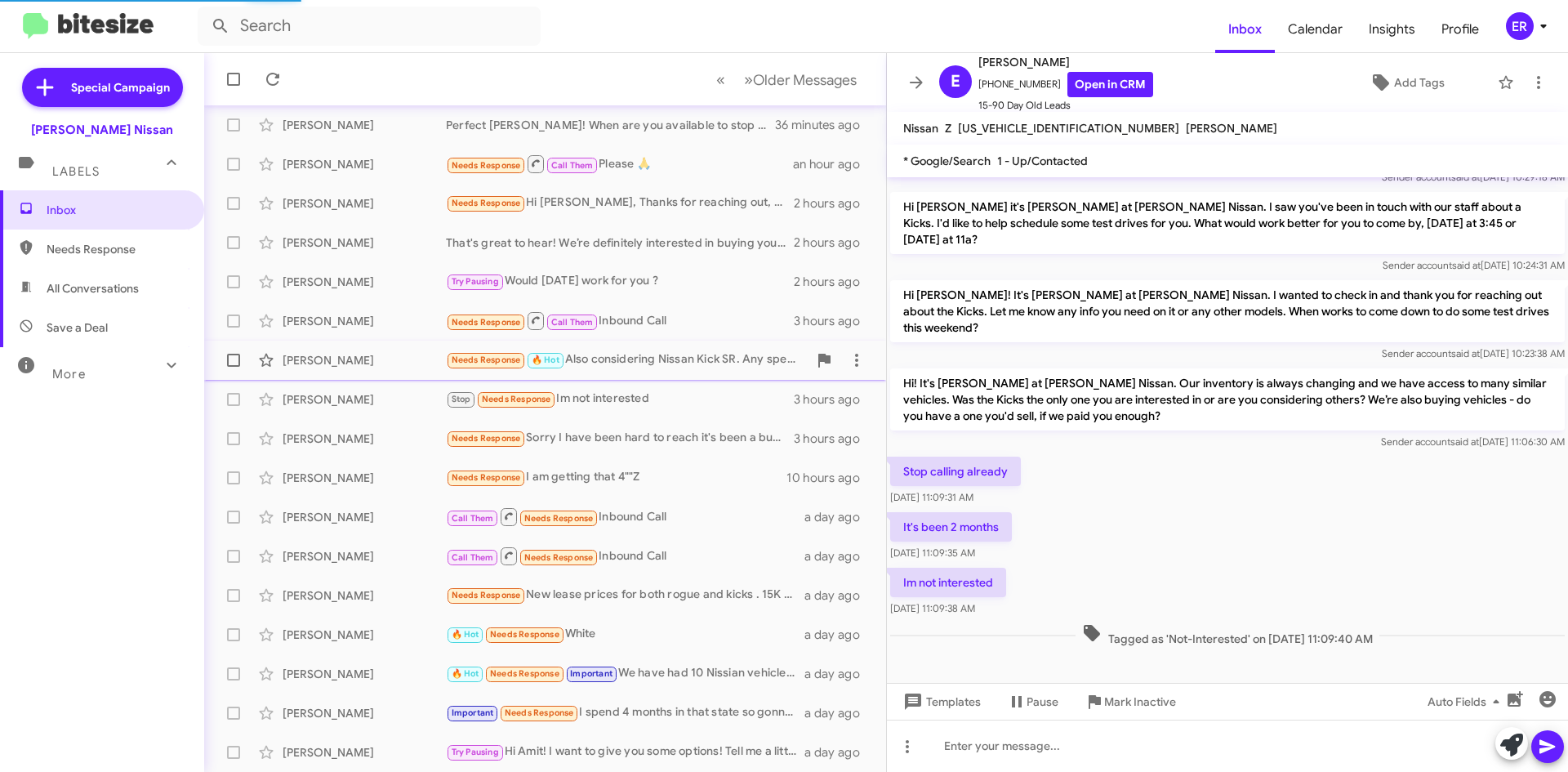
click at [696, 361] on div "Needs Response 🔥 Hot Also considering Nissan Kick SR. Any specials?" at bounding box center [626, 359] width 362 height 18
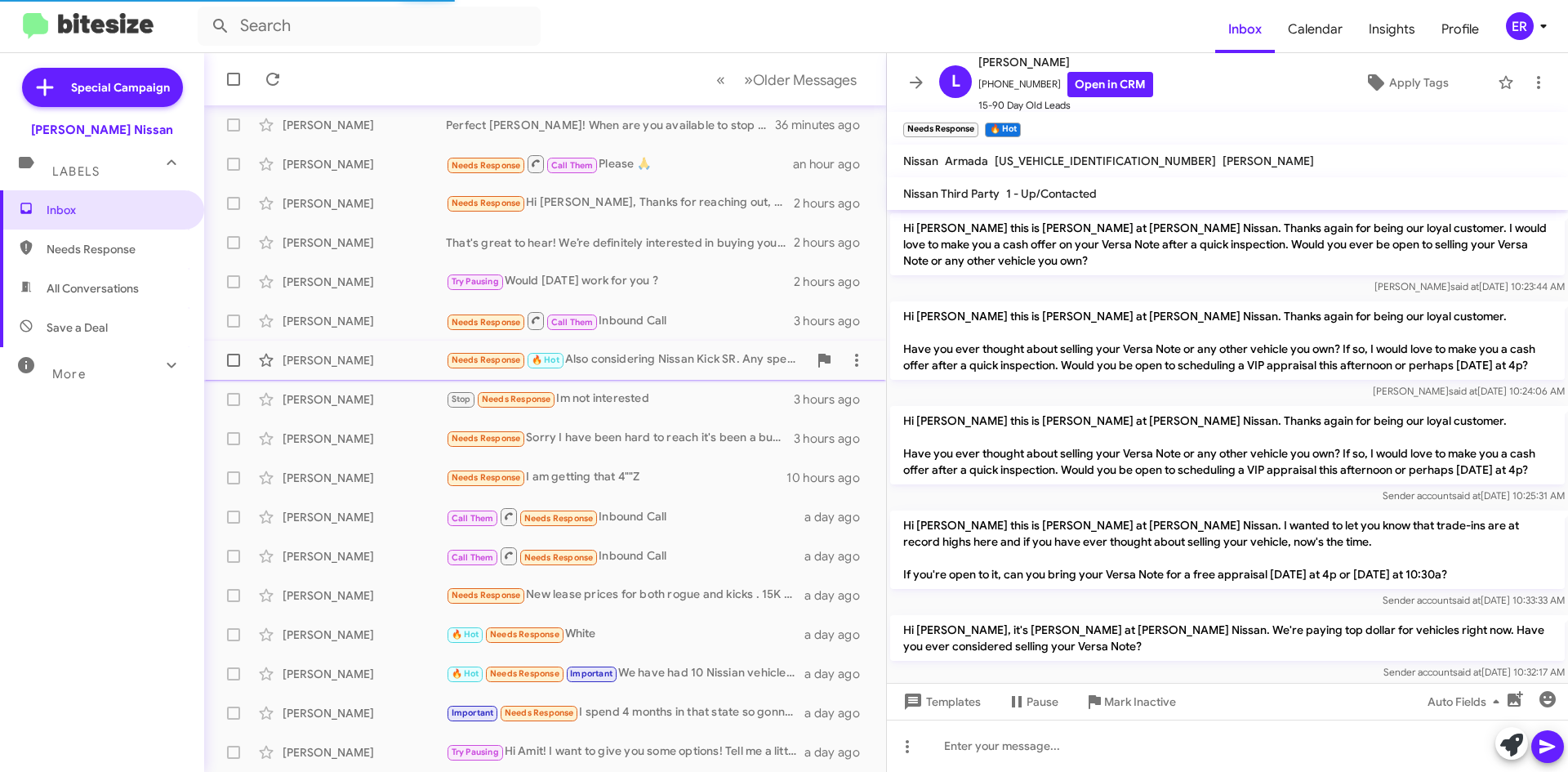
click at [707, 366] on div "Needs Response 🔥 Hot Also considering Nissan Kick SR. Any specials?" at bounding box center [626, 359] width 362 height 18
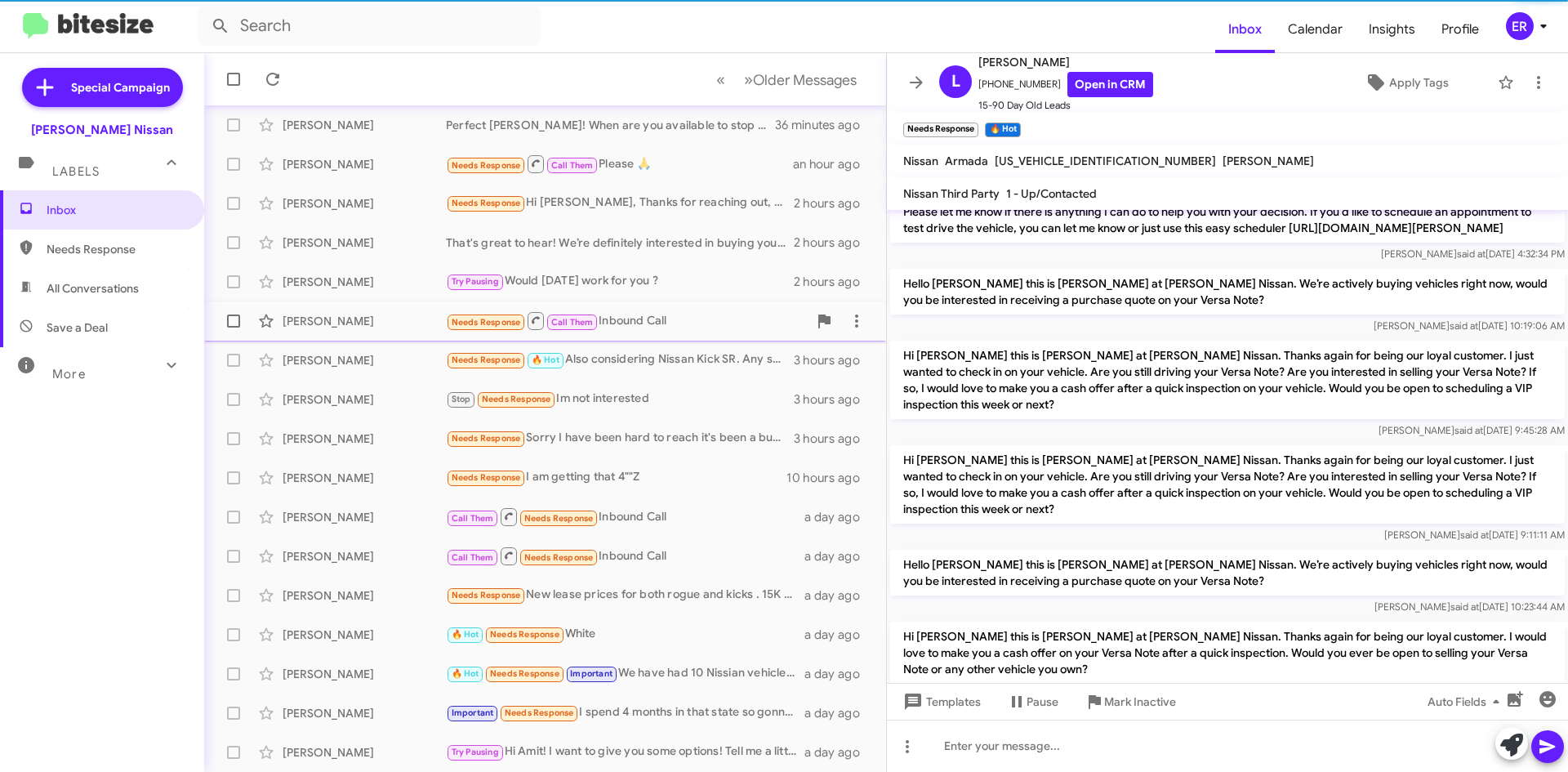
click at [690, 339] on span "[PERSON_NAME] Needs Response Call Them Inbound Call 3 hours ago" at bounding box center [545, 321] width 682 height 39
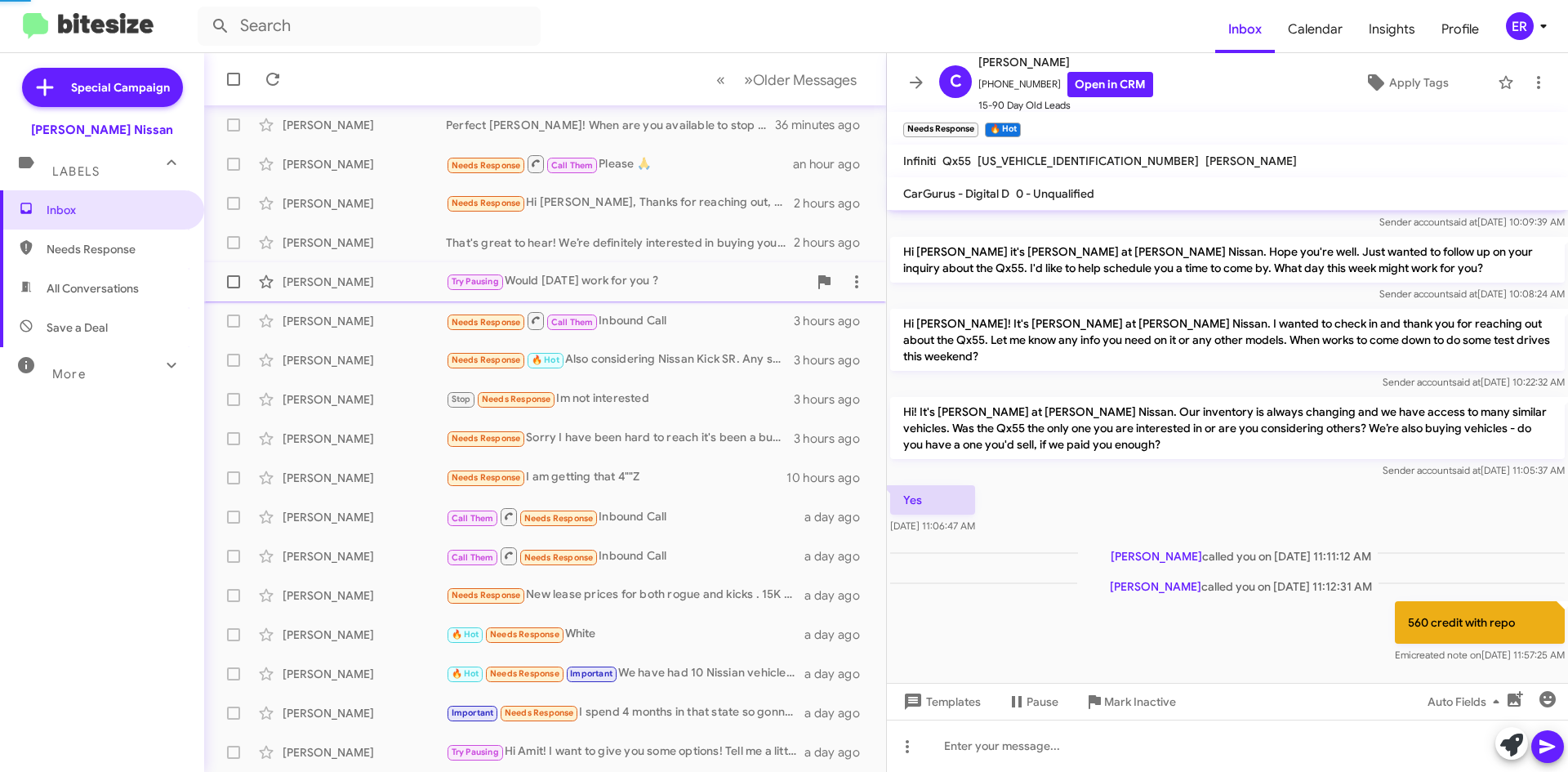
click at [690, 292] on div "[PERSON_NAME] Try Pausing Would [DATE] work for you ? 2 hours ago" at bounding box center [545, 281] width 656 height 32
